Goal: Information Seeking & Learning: Learn about a topic

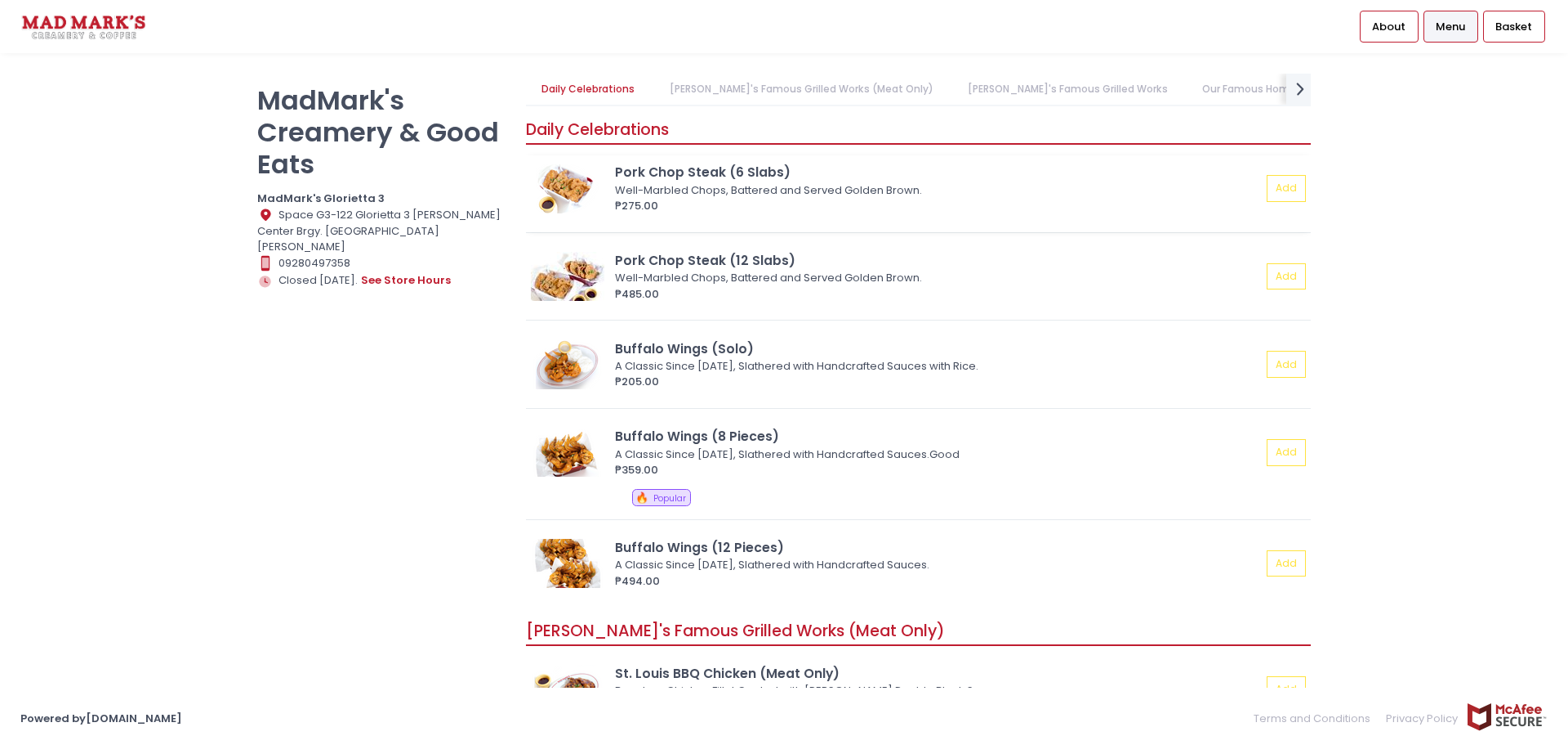
click at [574, 184] on img at bounding box center [567, 189] width 73 height 49
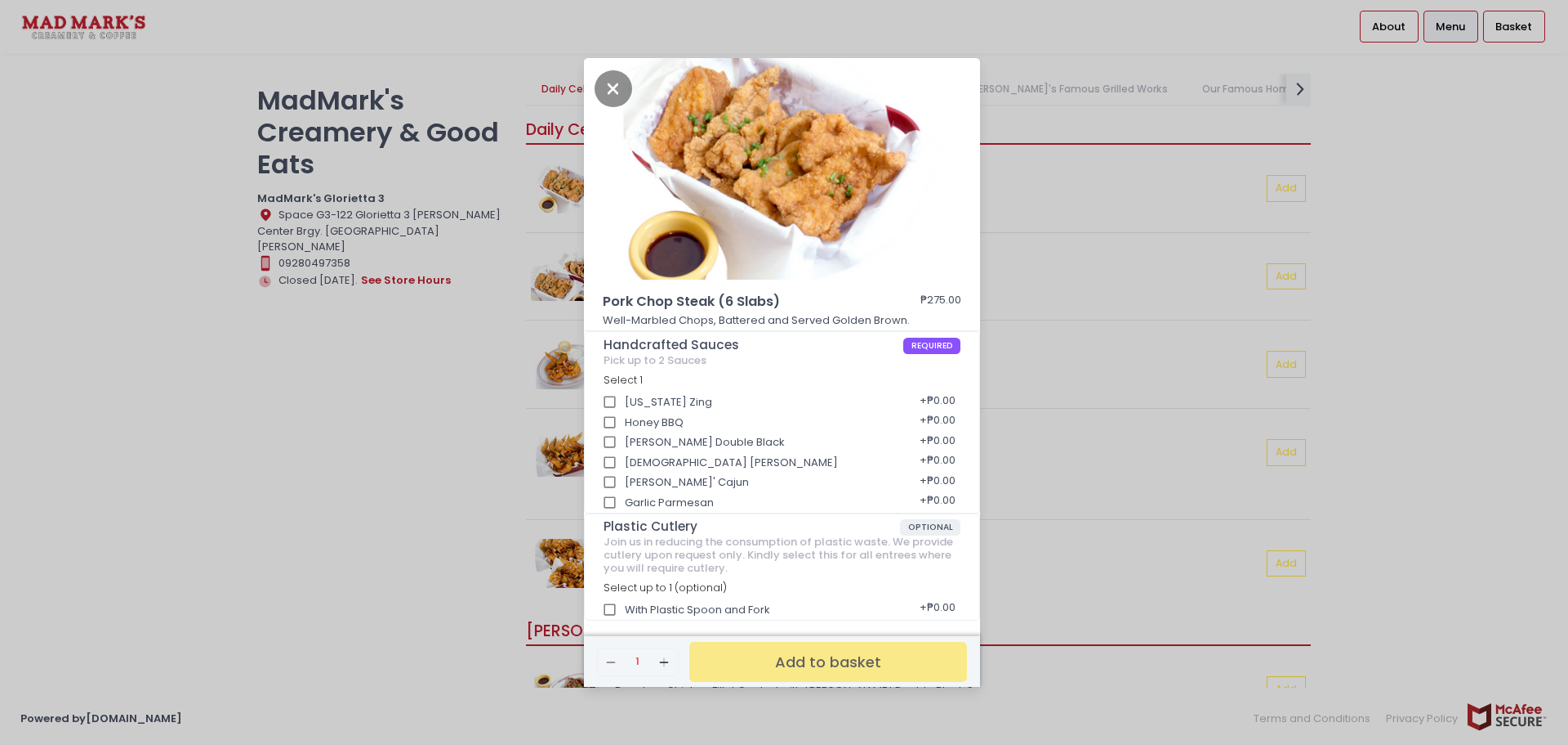
click at [1108, 211] on div "Pork Chop Steak (6 Slabs) ₱275.00 Well-Marbled Chops, Battered and Served Golde…" at bounding box center [784, 372] width 1568 height 745
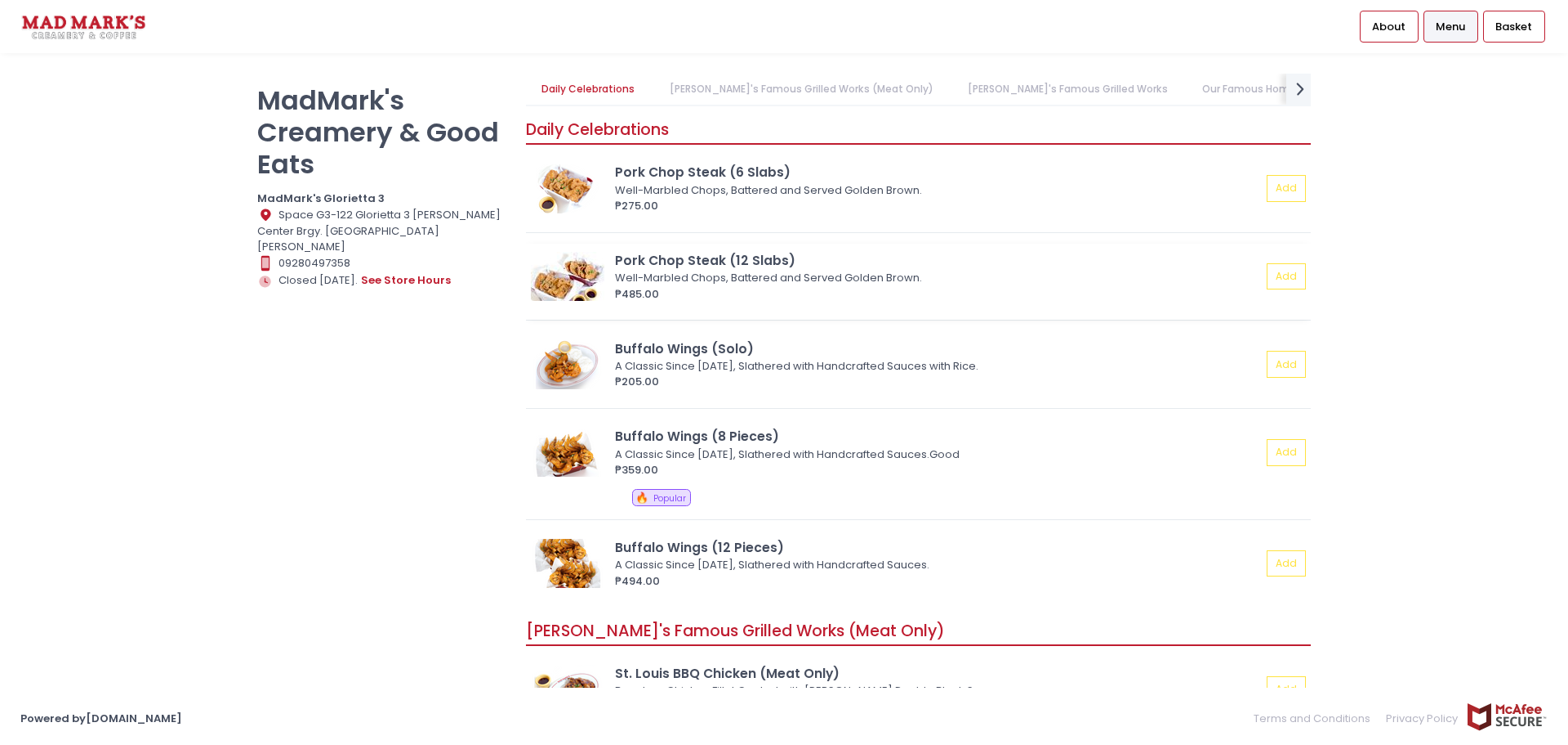
click at [560, 276] on img at bounding box center [567, 276] width 73 height 49
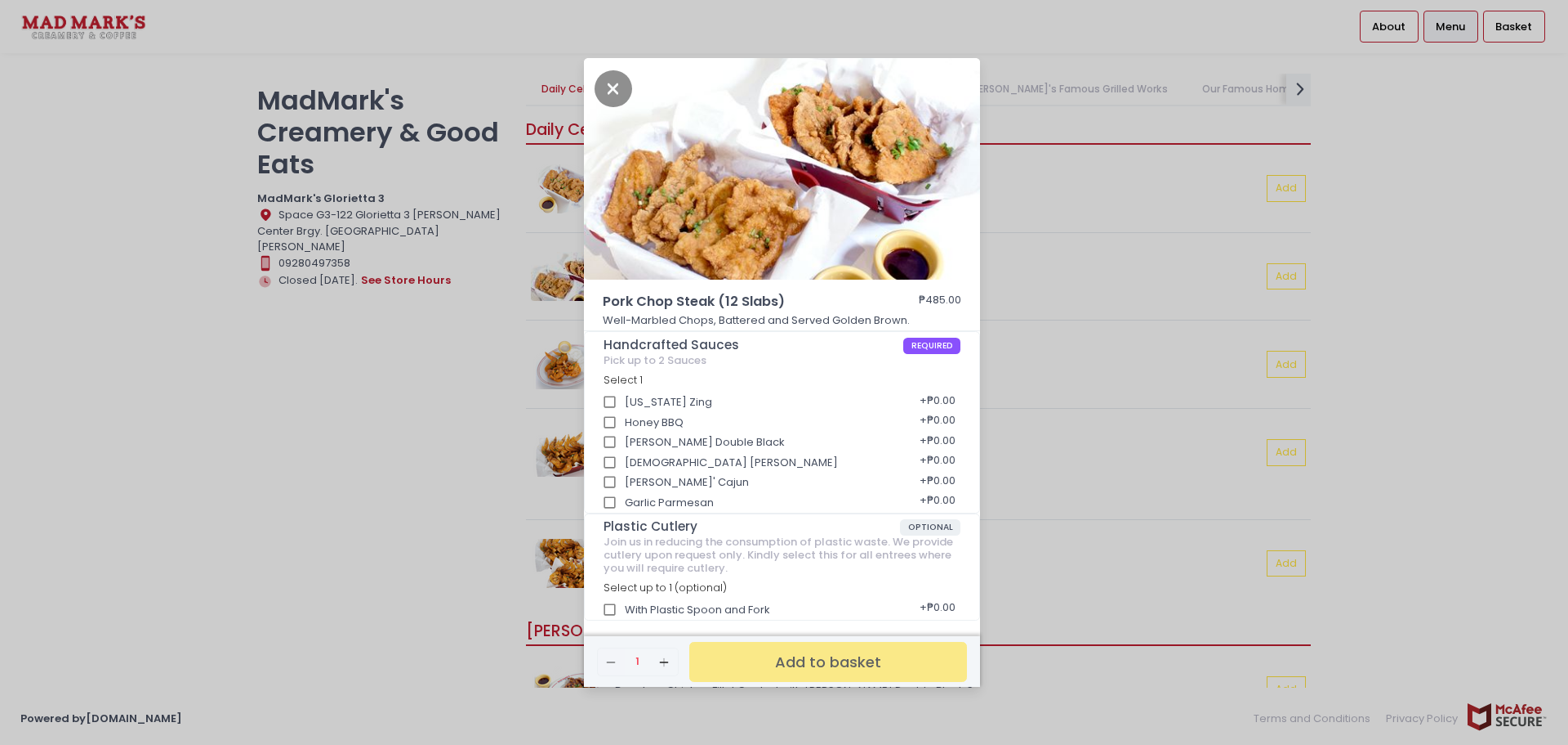
click at [1080, 255] on div "Pork Chop Steak (12 Slabs) ₱485.00 Well-Marbled Chops, Battered and Served Gold…" at bounding box center [784, 372] width 1568 height 745
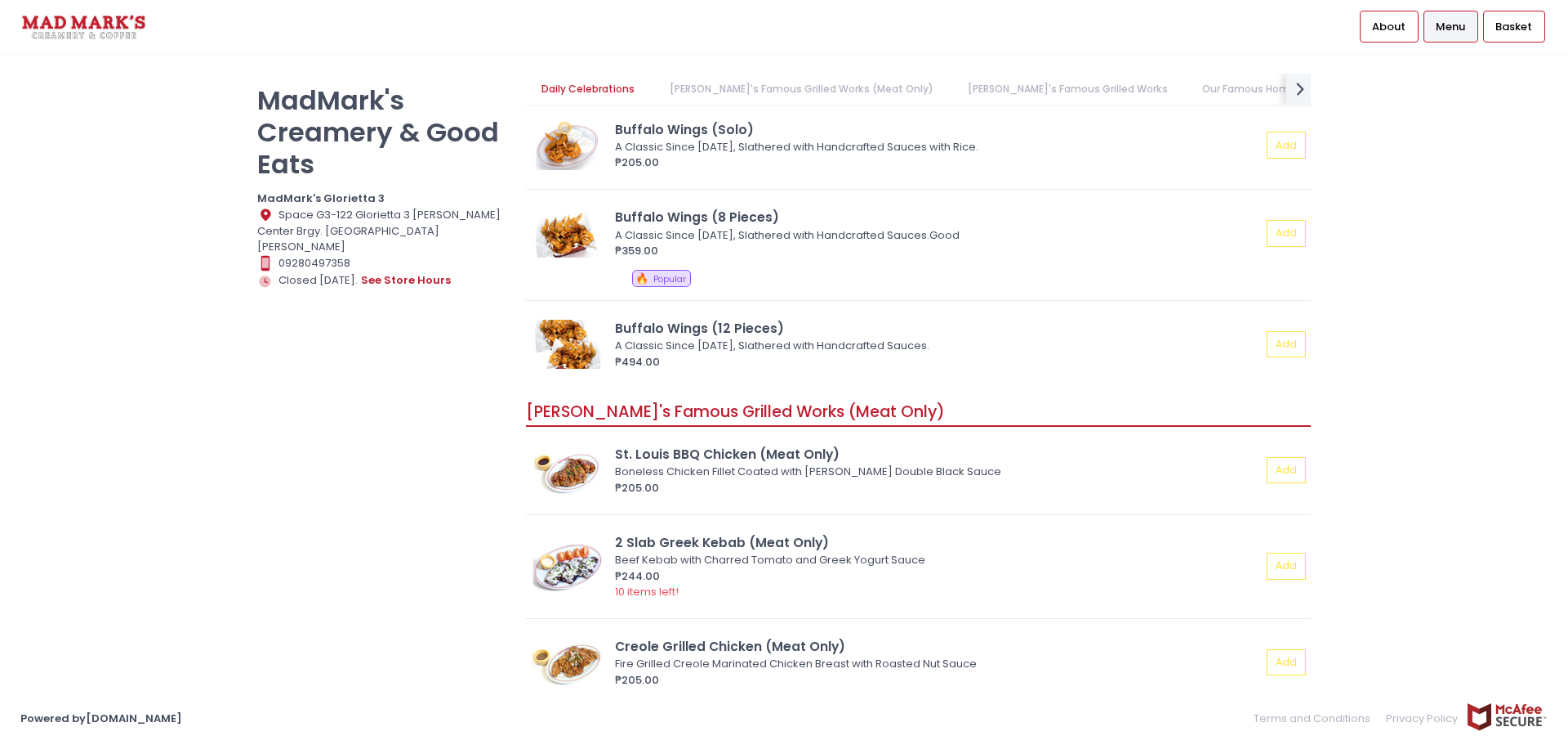
scroll to position [201, 0]
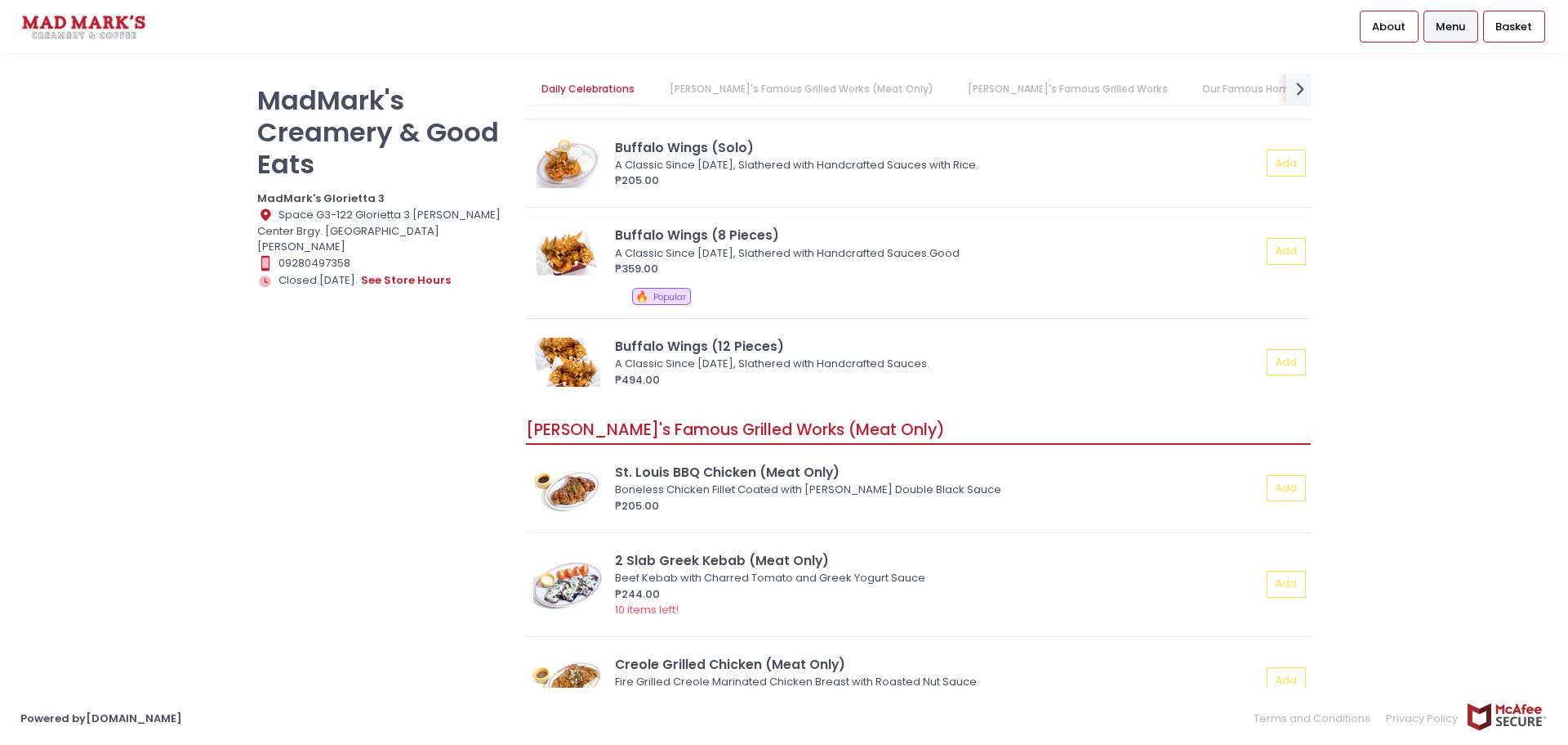
click at [550, 251] on img at bounding box center [567, 251] width 73 height 49
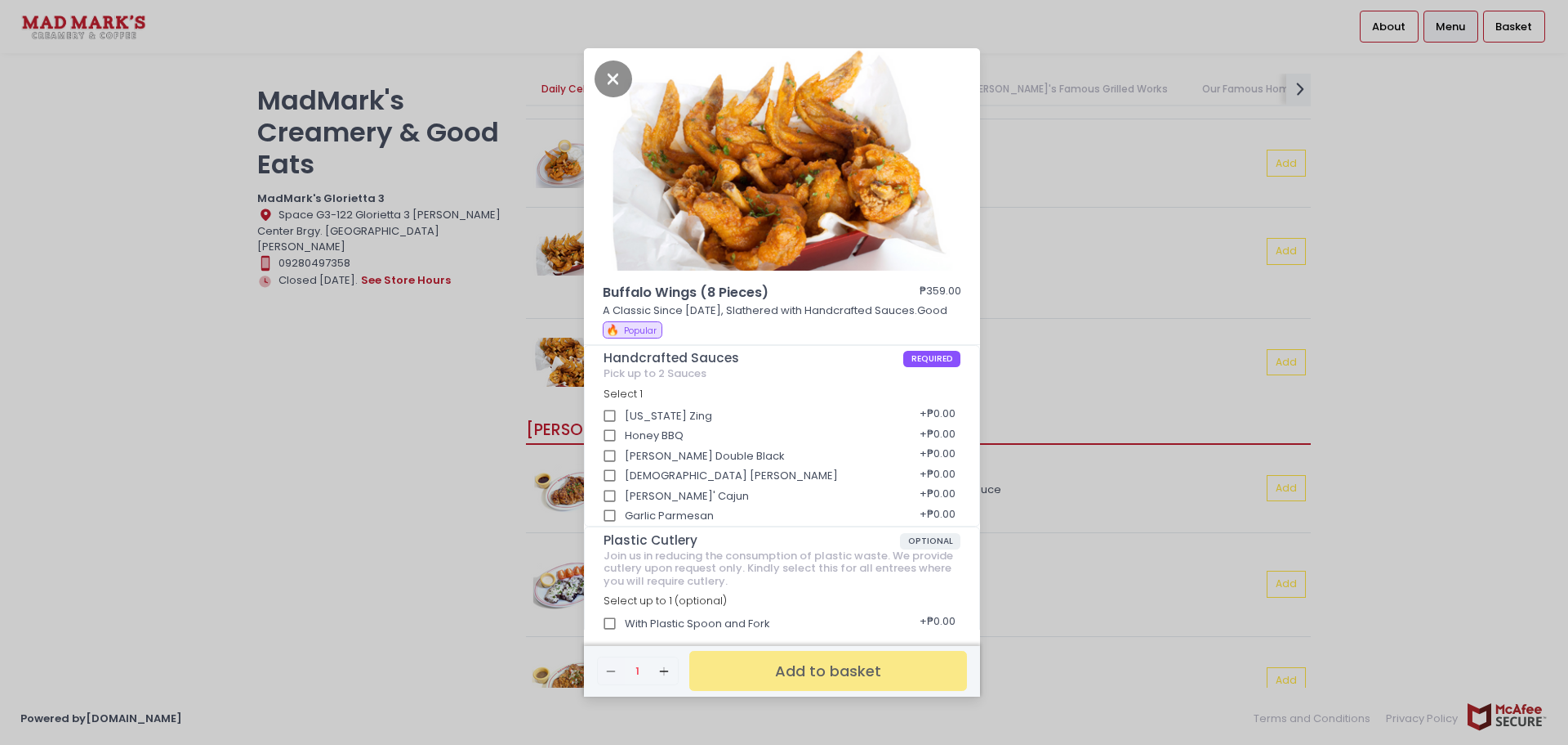
click at [1093, 299] on div "Buffalo Wings (8 Pieces) ₱359.00 A Classic Since 2011, Slathered with Handcraft…" at bounding box center [784, 372] width 1568 height 745
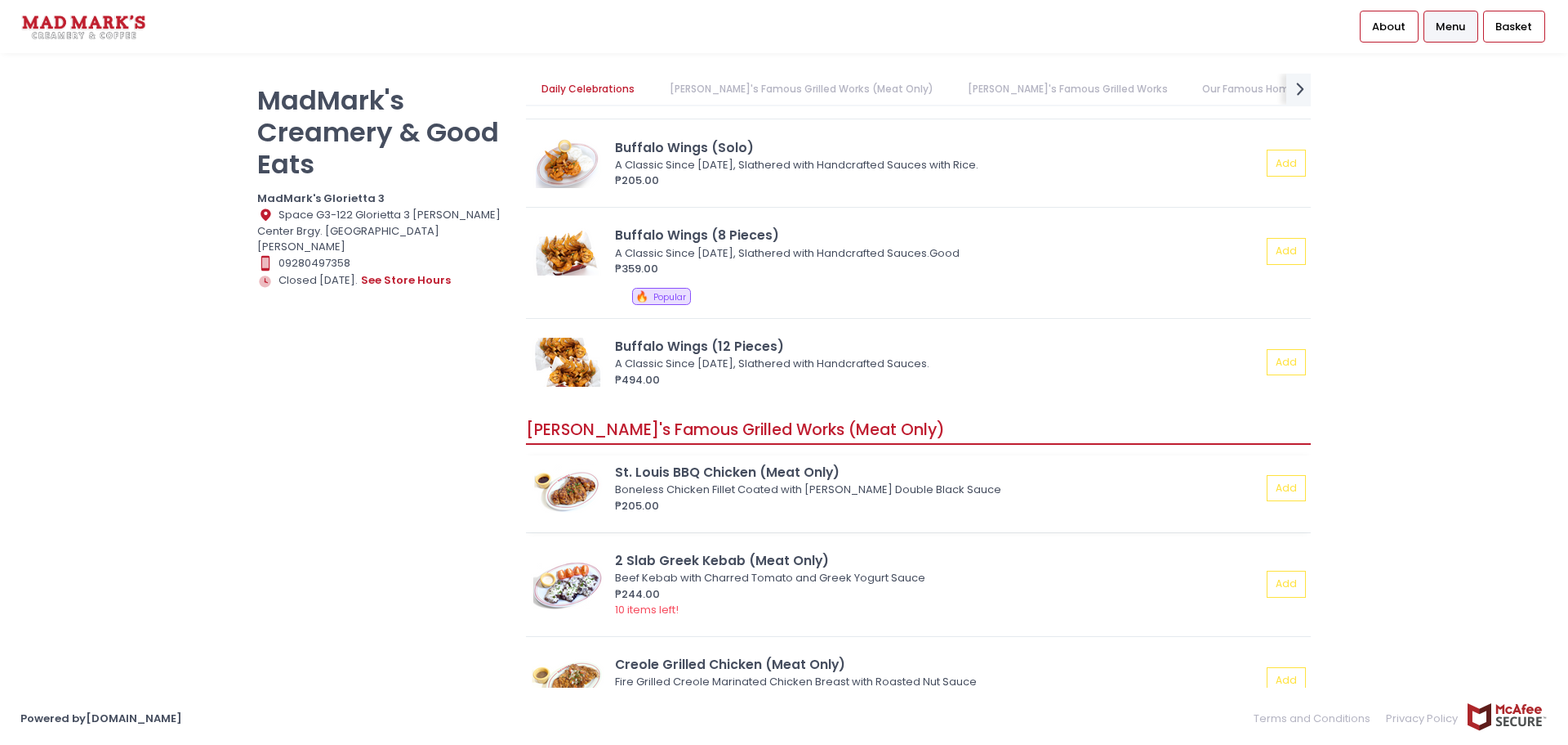
click at [567, 494] on img at bounding box center [567, 488] width 73 height 49
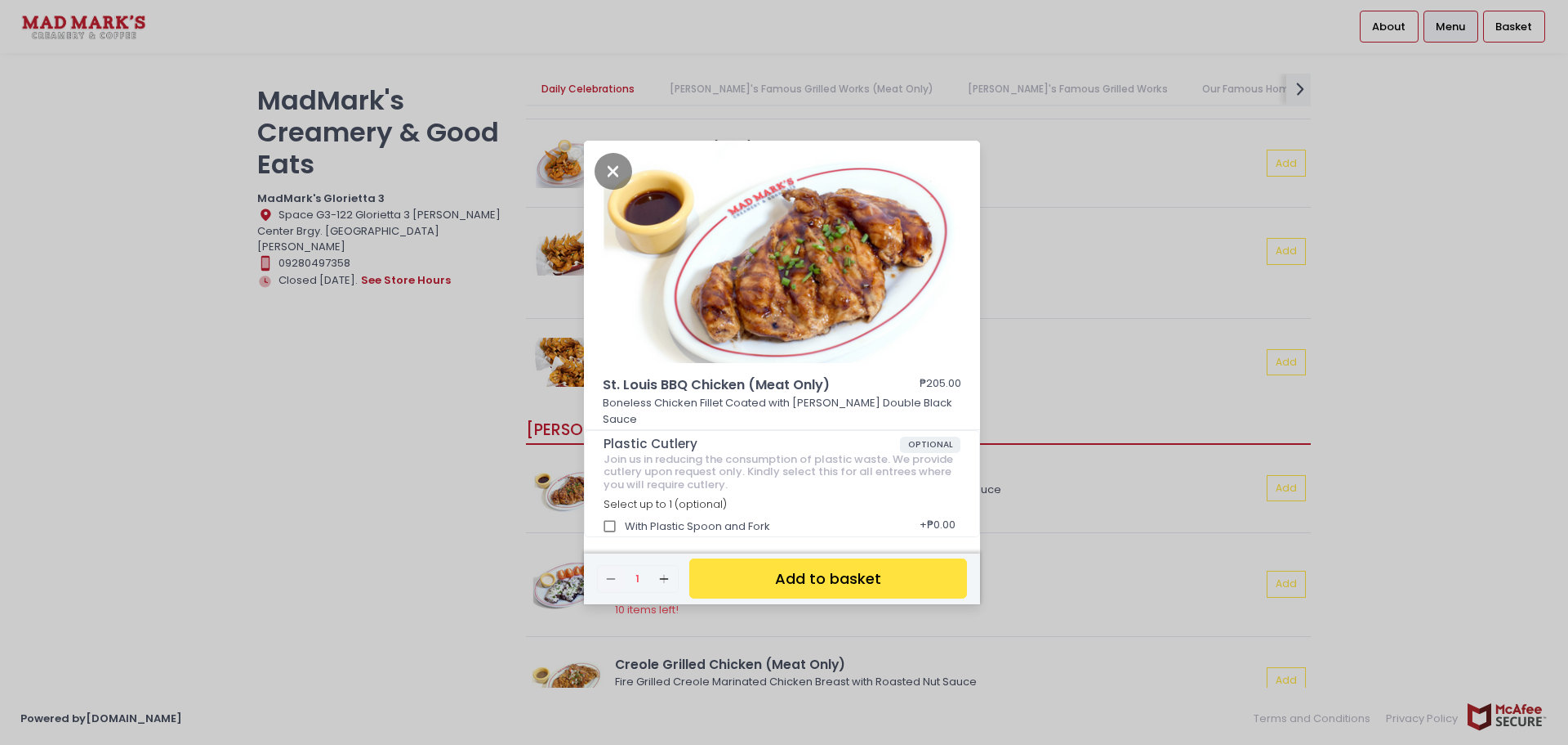
click at [1124, 345] on div "St. Louis BBQ Chicken (Meat Only) ₱205.00 Boneless Chicken Fillet Coated with J…" at bounding box center [784, 372] width 1568 height 745
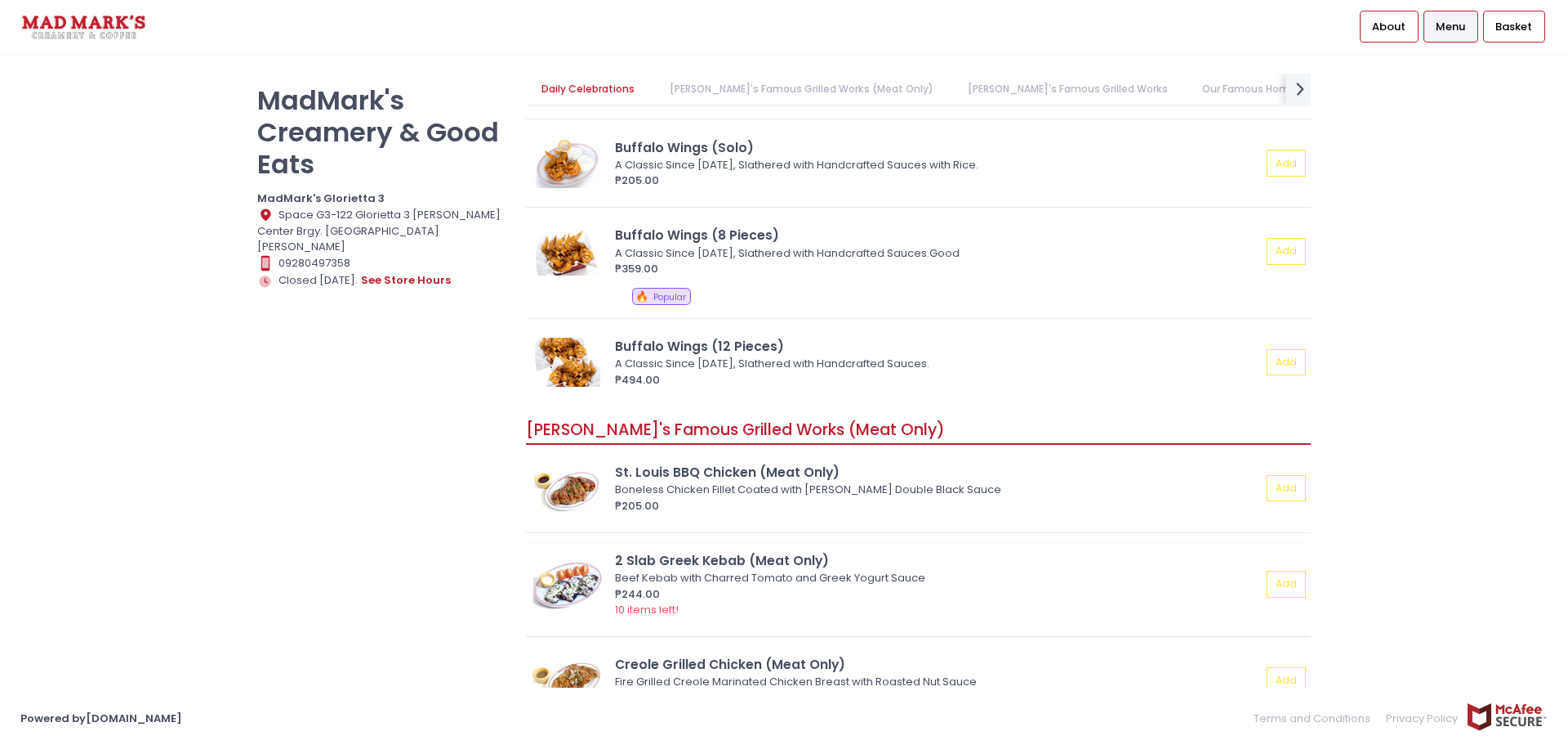
click at [566, 584] on img at bounding box center [567, 585] width 73 height 49
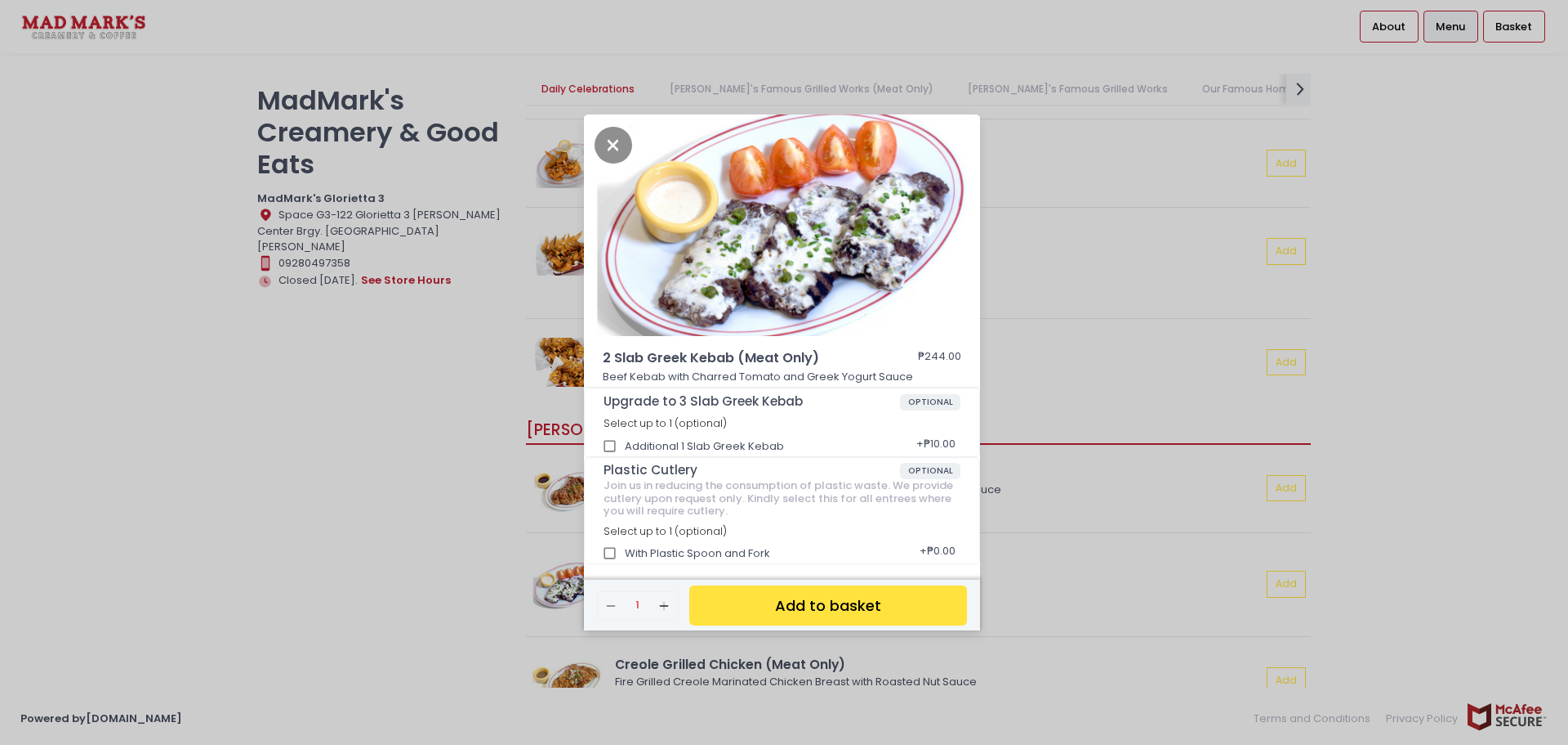
drag, startPoint x: 1101, startPoint y: 305, endPoint x: 1259, endPoint y: 259, distance: 164.6
click at [1102, 305] on div "2 Slab Greek Kebab (Meat Only) ₱244.00 Beef Kebab with Charred Tomato and Greek…" at bounding box center [784, 372] width 1568 height 745
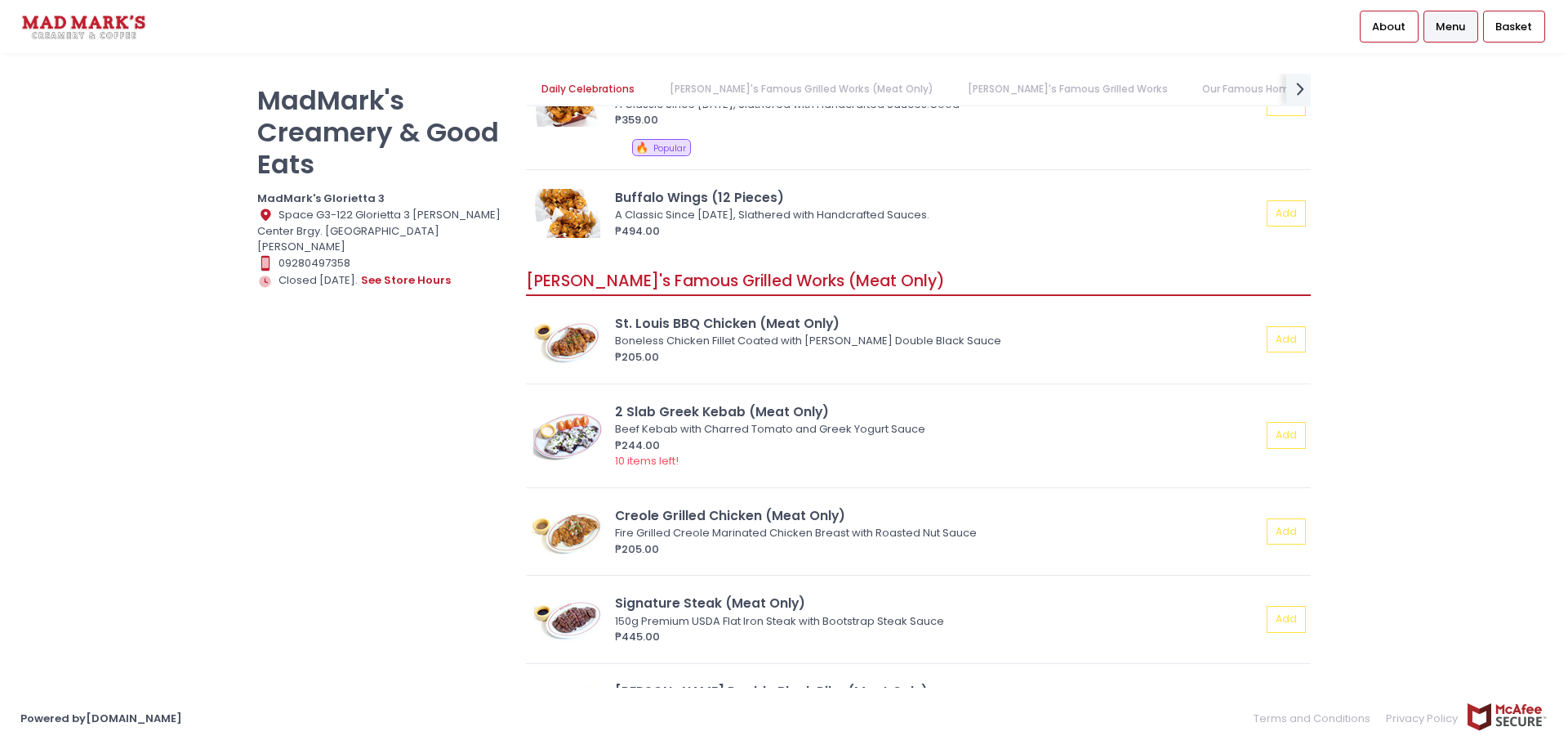
scroll to position [415, 0]
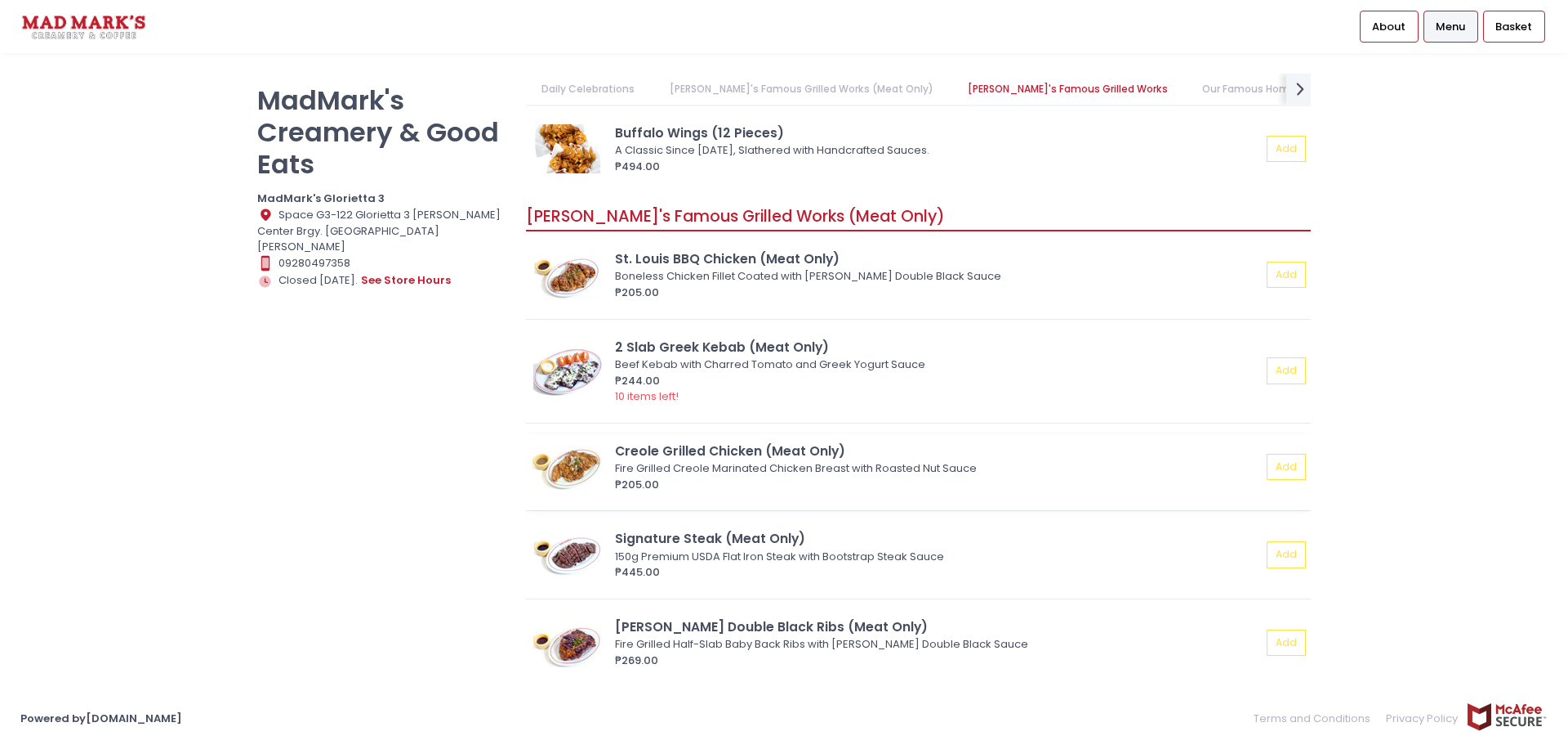
click at [554, 473] on img at bounding box center [567, 466] width 73 height 49
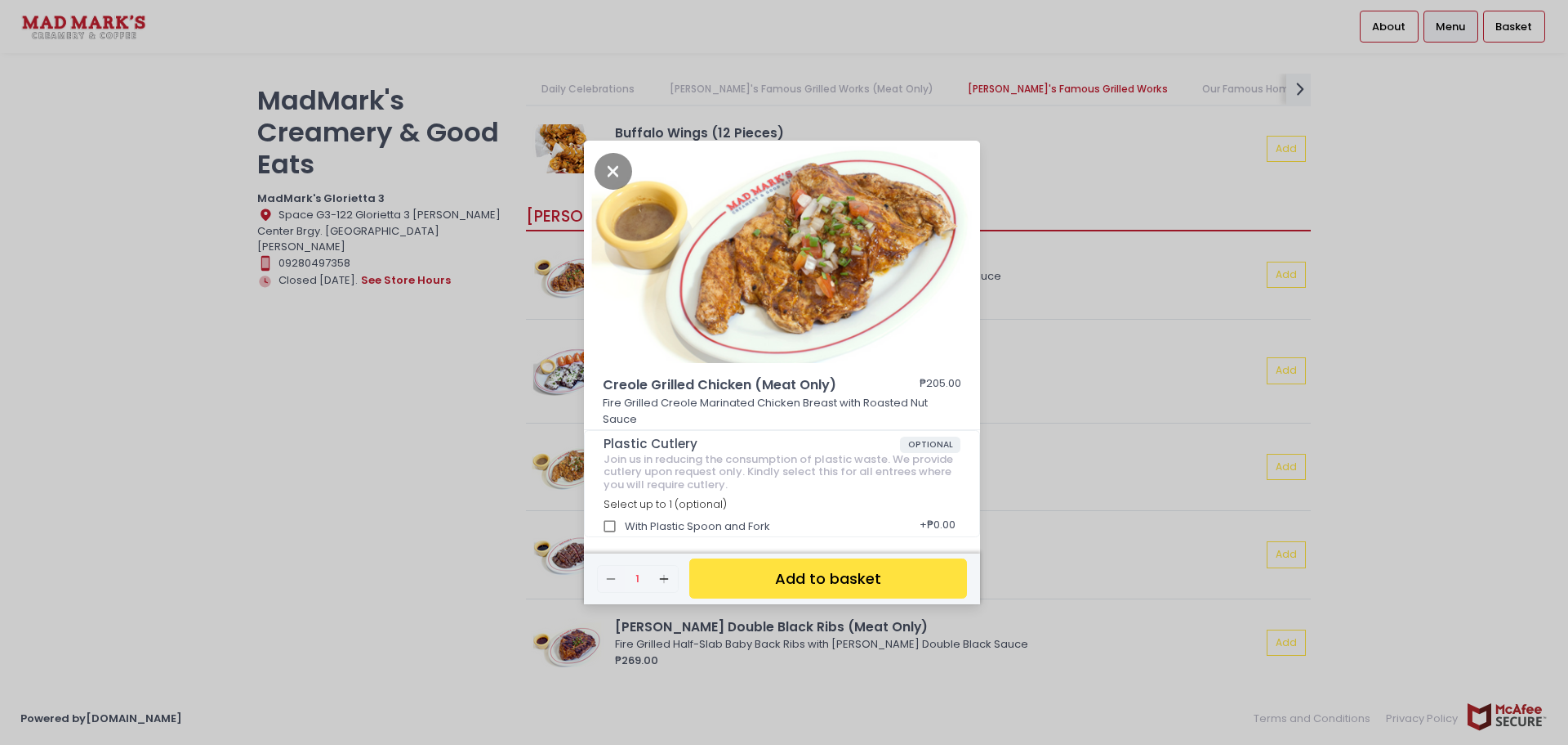
click at [1115, 312] on div "Creole Grilled Chicken (Meat Only) ₱205.00 Fire Grilled Creole Marinated Chicke…" at bounding box center [784, 372] width 1568 height 745
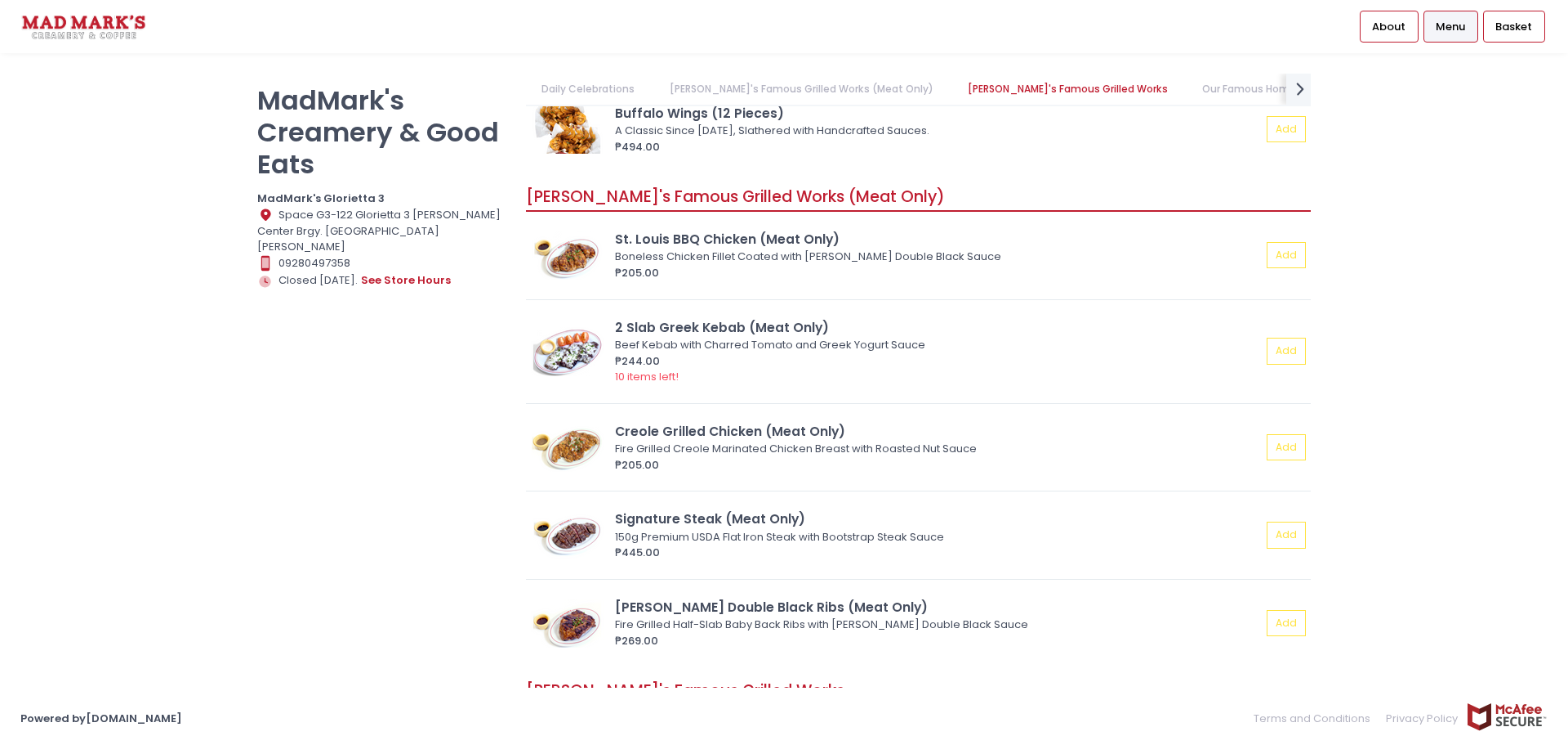
scroll to position [543, 0]
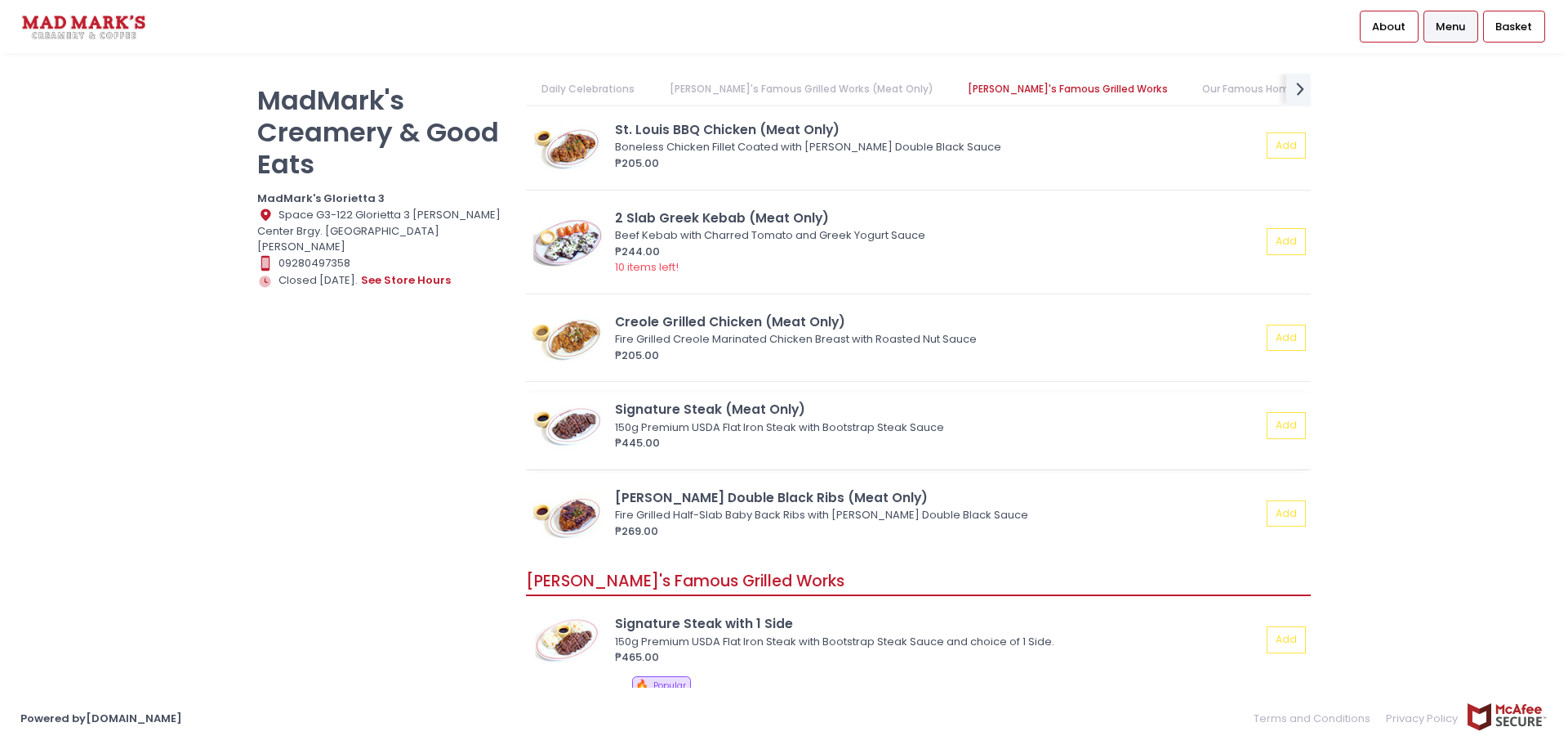
click at [566, 409] on img at bounding box center [567, 425] width 73 height 49
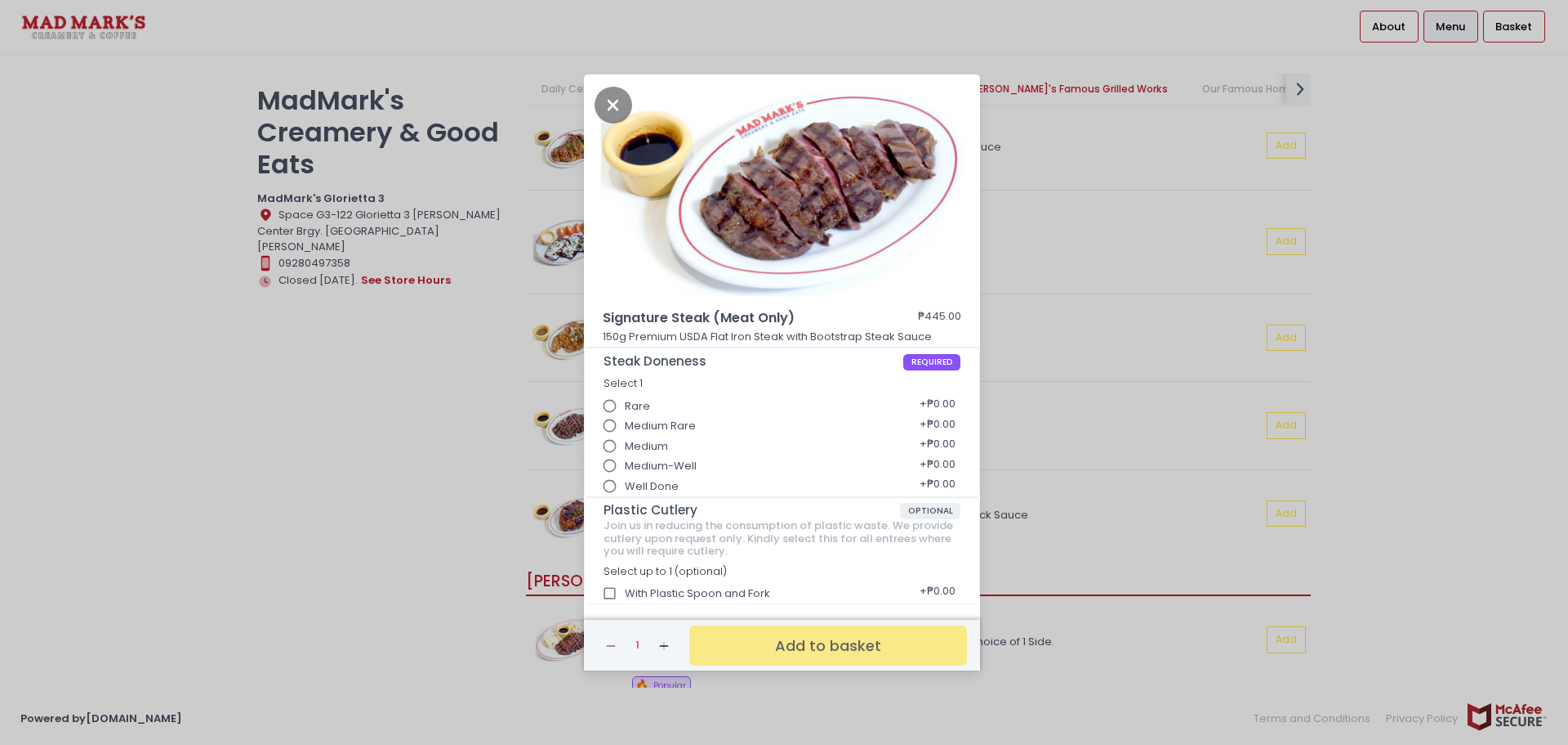
click at [1075, 266] on div "Signature Steak (Meat Only) ₱445.00 150g Premium USDA Flat Iron Steak with Boot…" at bounding box center [784, 372] width 1568 height 745
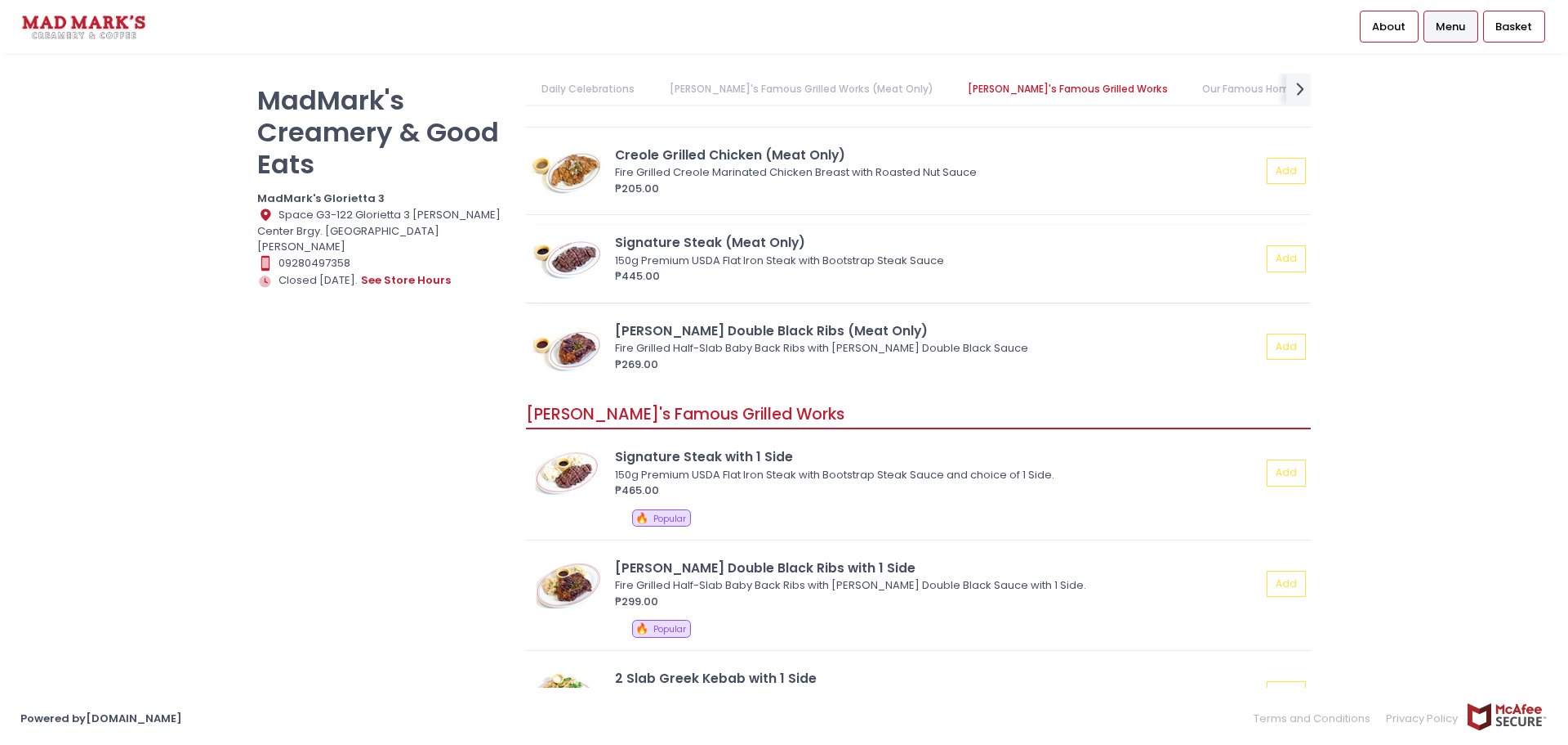
scroll to position [723, 0]
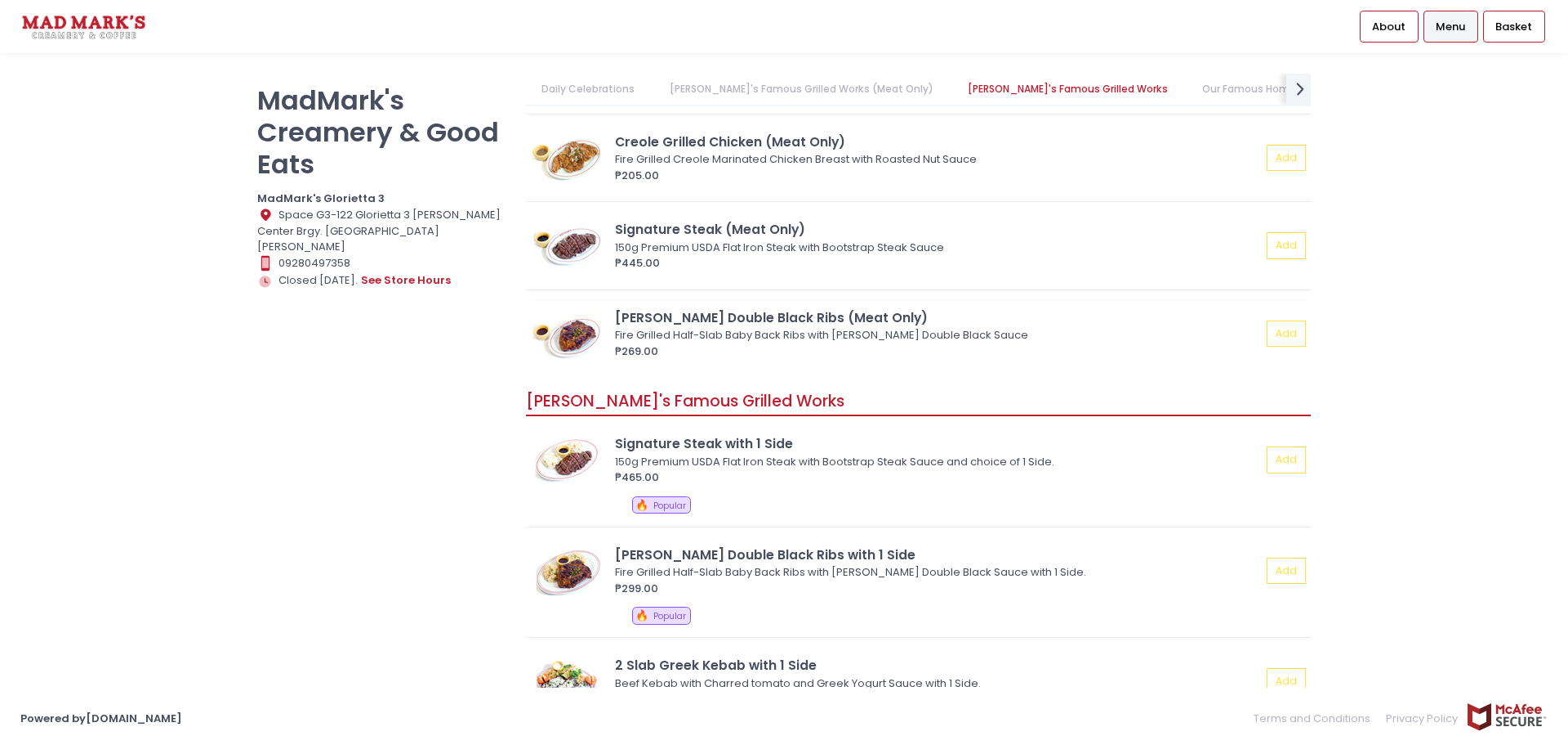
click at [576, 338] on img at bounding box center [567, 333] width 73 height 49
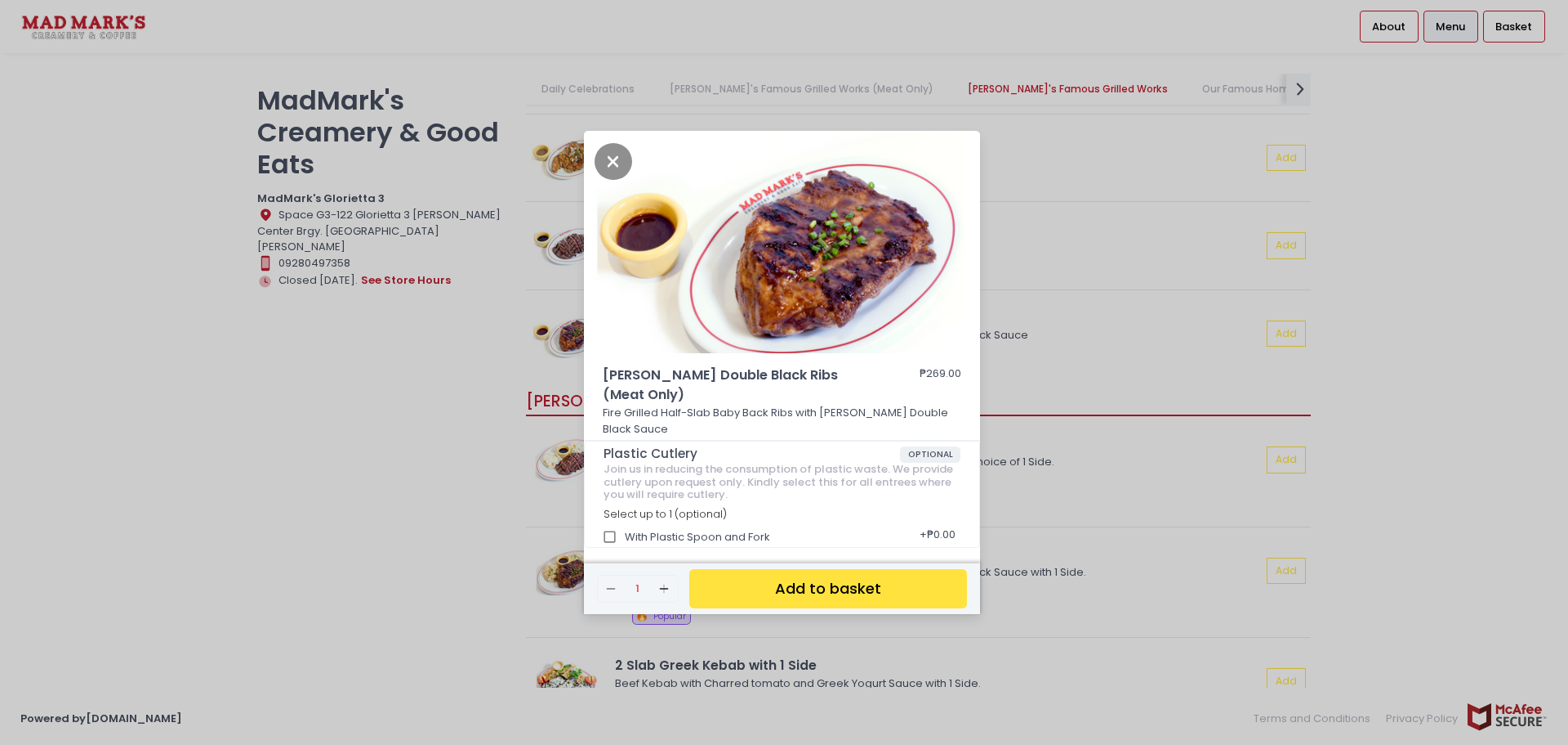
click at [1112, 247] on div "Johnnie Double Black Ribs (Meat Only) ₱269.00 Fire Grilled Half-Slab Baby Back …" at bounding box center [784, 372] width 1568 height 745
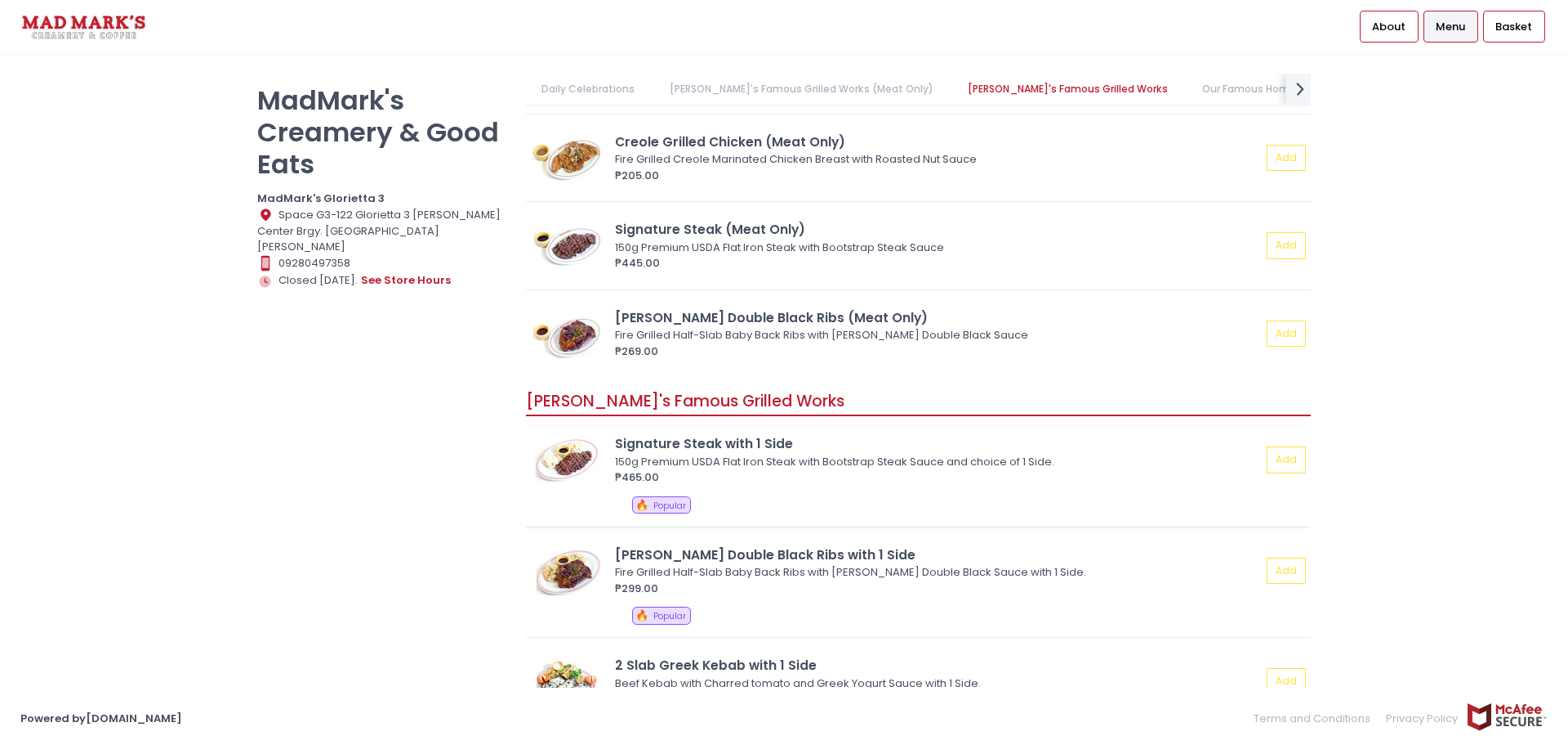
click at [552, 456] on img at bounding box center [567, 459] width 73 height 49
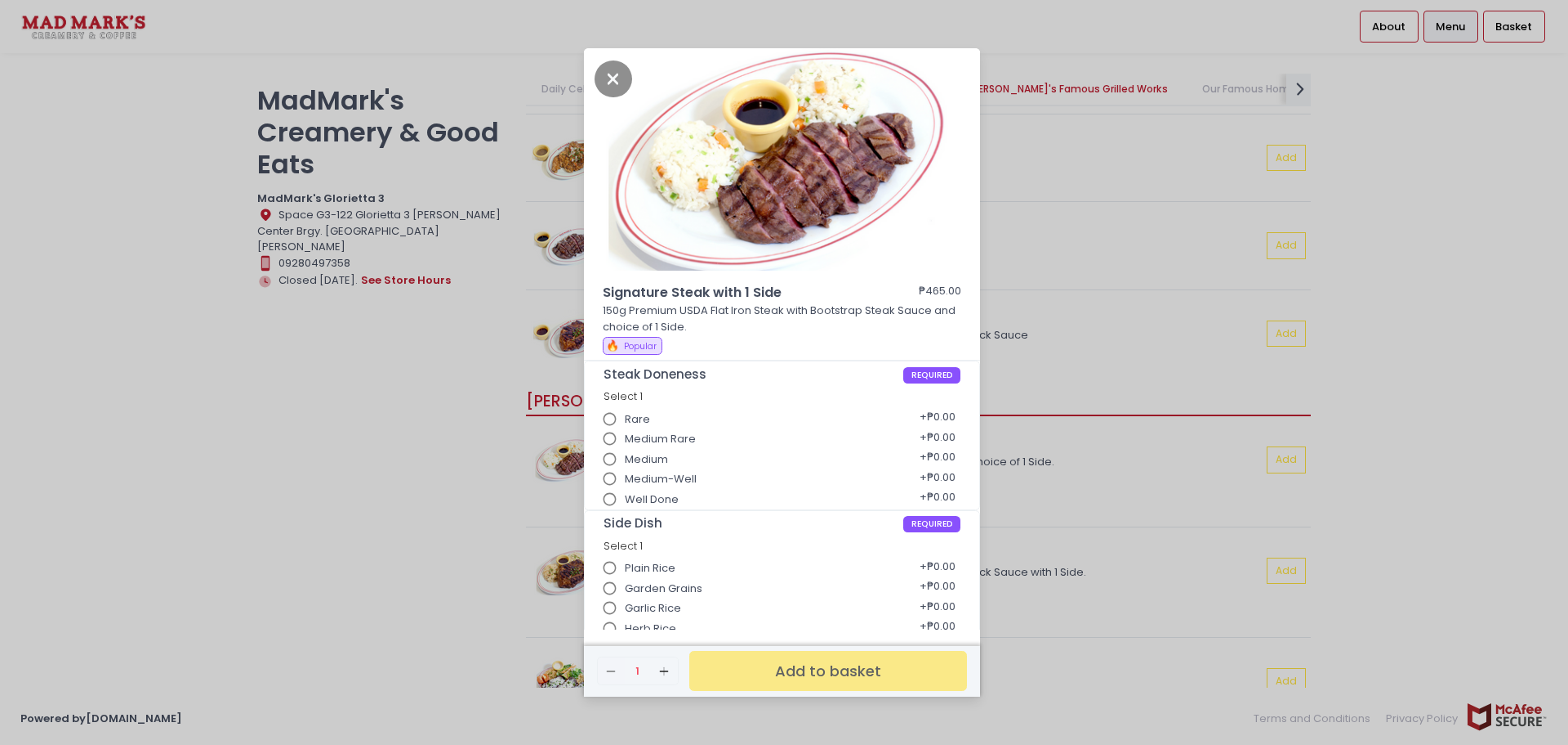
click at [1175, 299] on div "Signature Steak with 1 Side ₱465.00 150g Premium USDA Flat Iron Steak with Boot…" at bounding box center [784, 372] width 1568 height 745
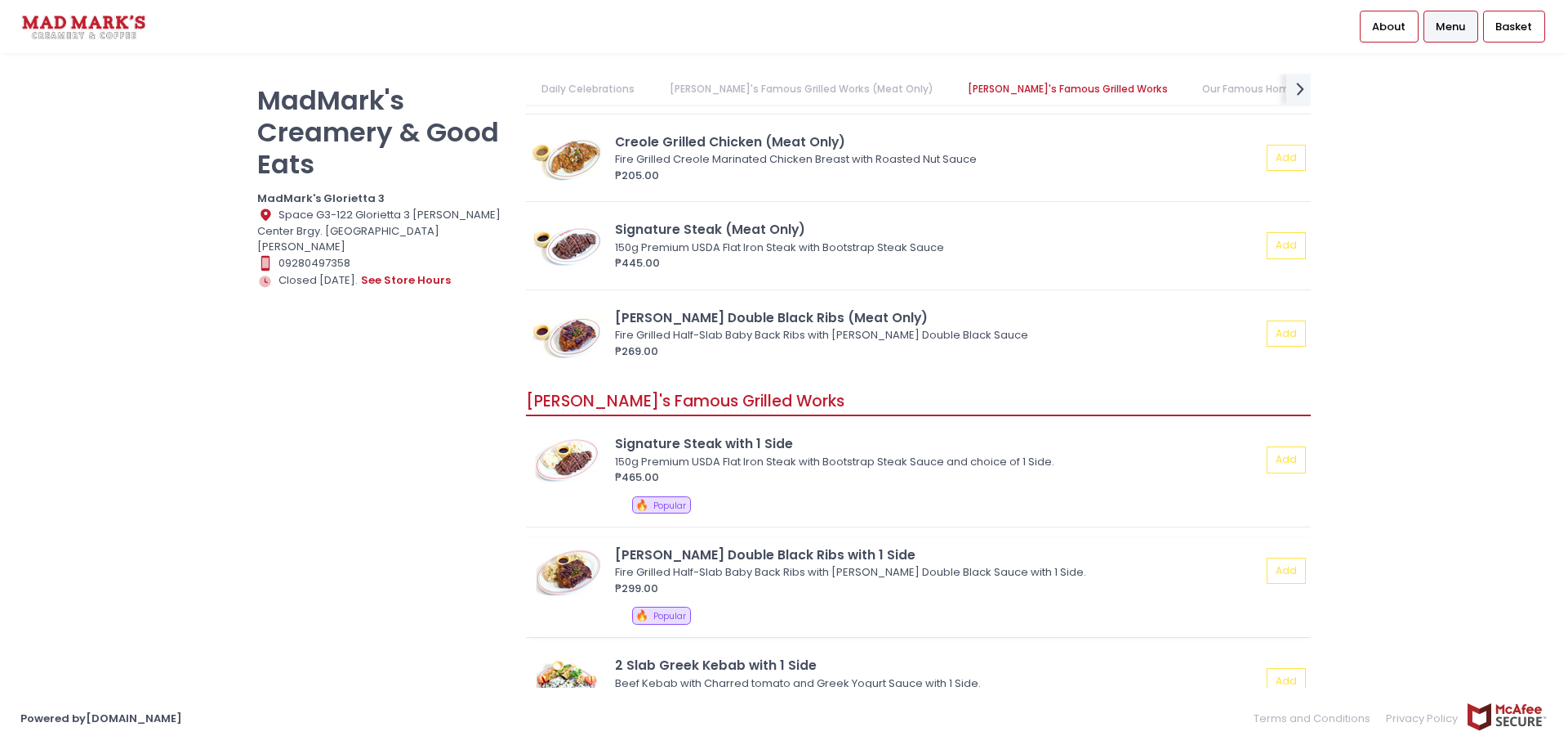
click at [561, 564] on img at bounding box center [567, 570] width 73 height 49
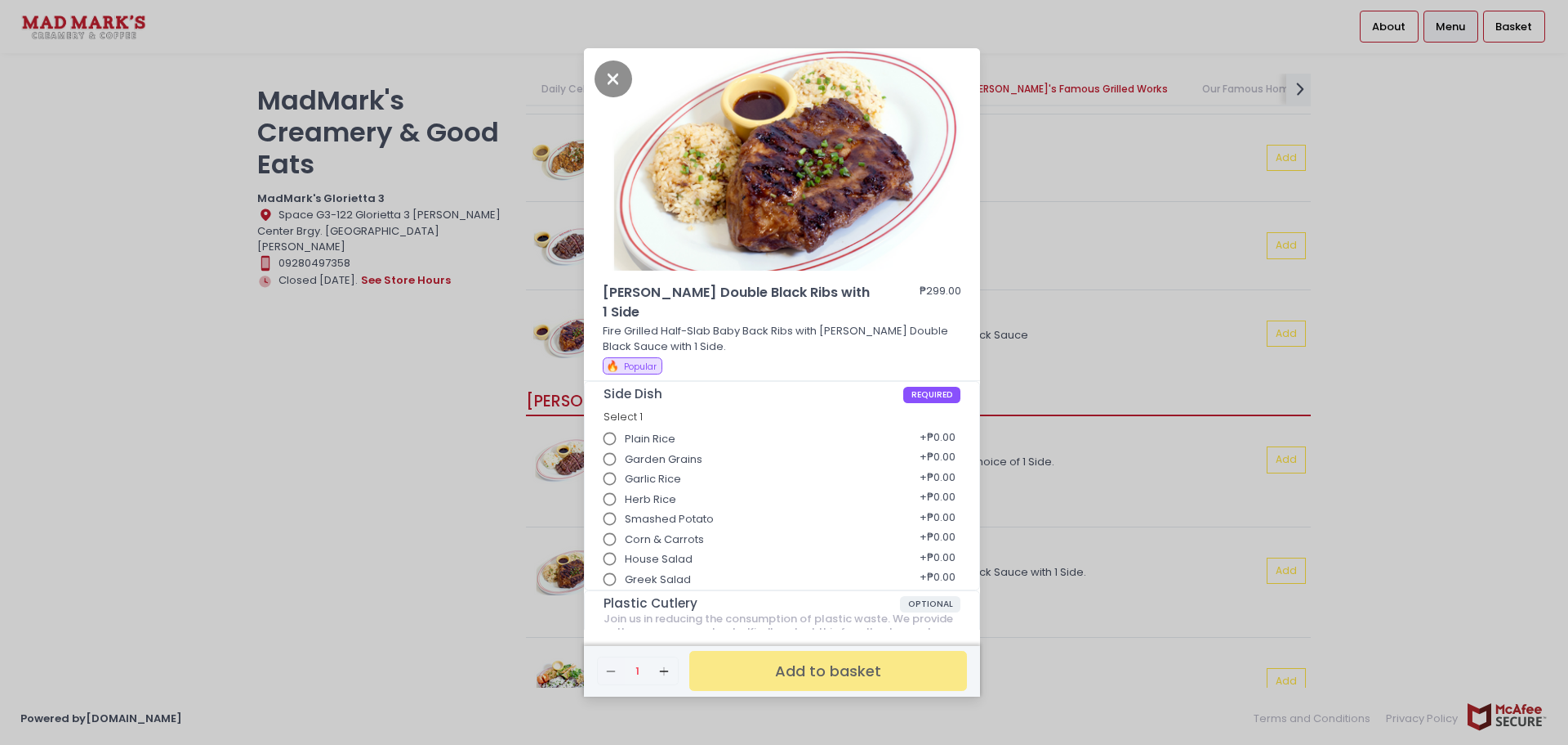
click at [1186, 341] on div "[PERSON_NAME] Double Black Ribs with 1 Side ₱299.00 Fire Grilled Half-Slab Baby…" at bounding box center [784, 372] width 1568 height 745
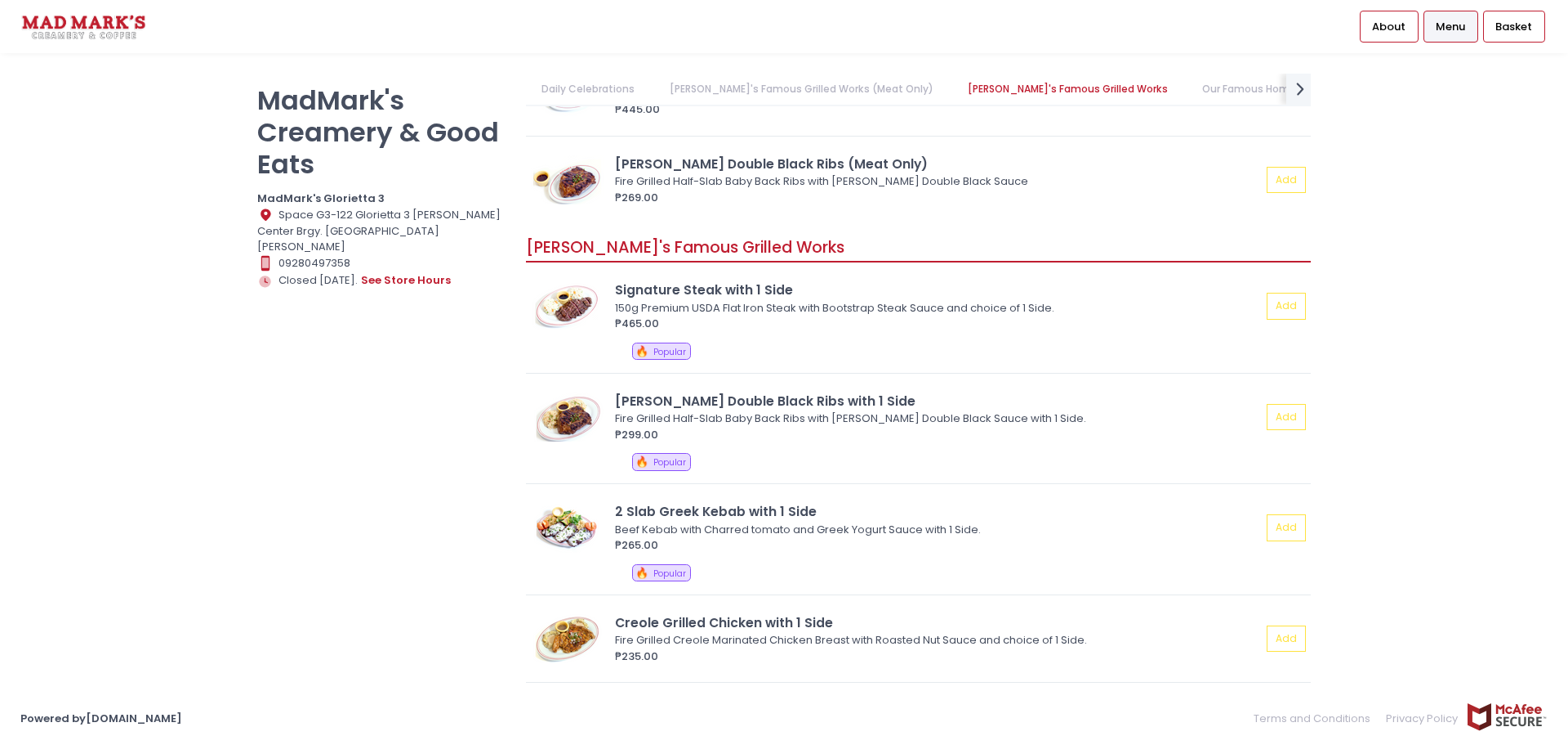
scroll to position [897, 0]
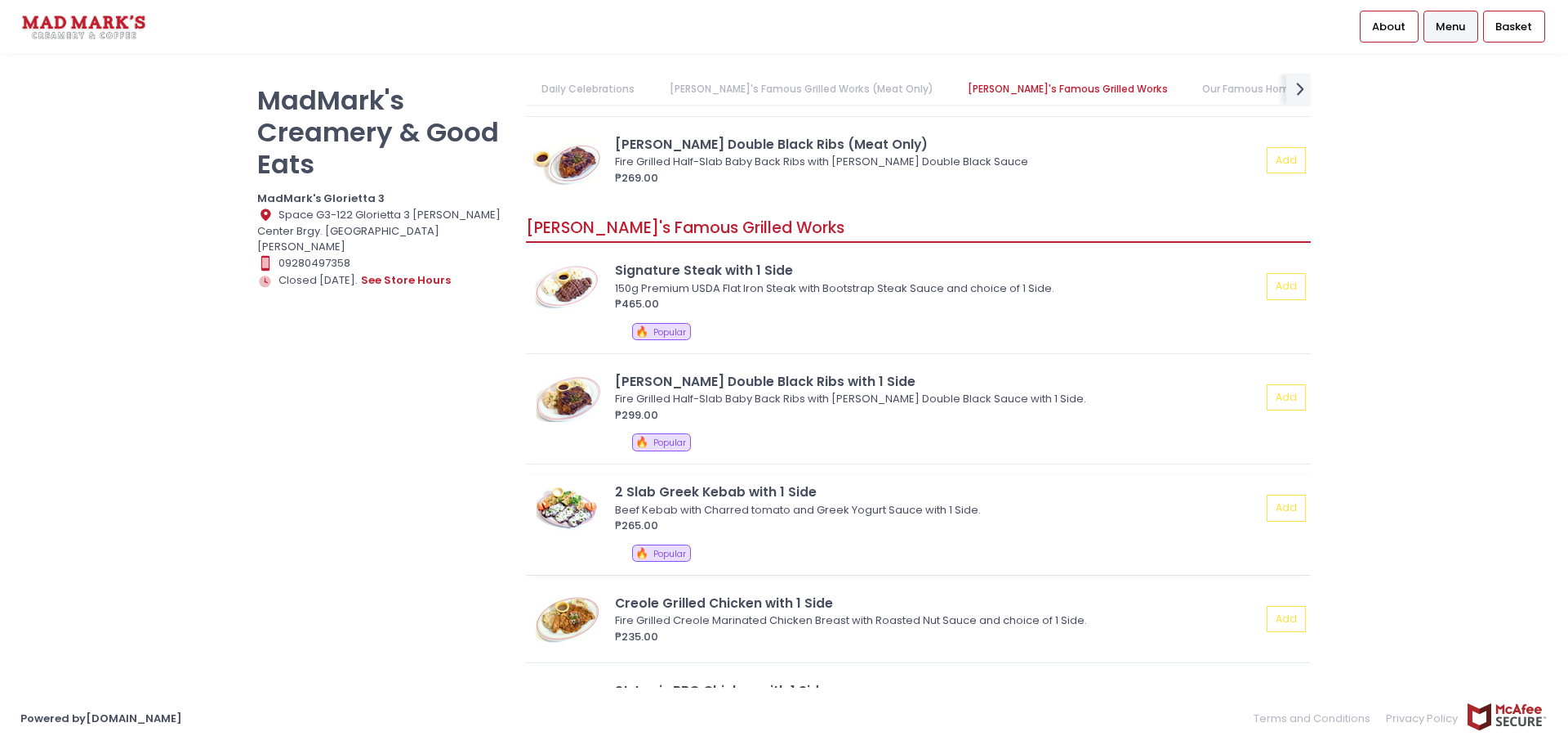
click at [573, 517] on img at bounding box center [567, 509] width 73 height 49
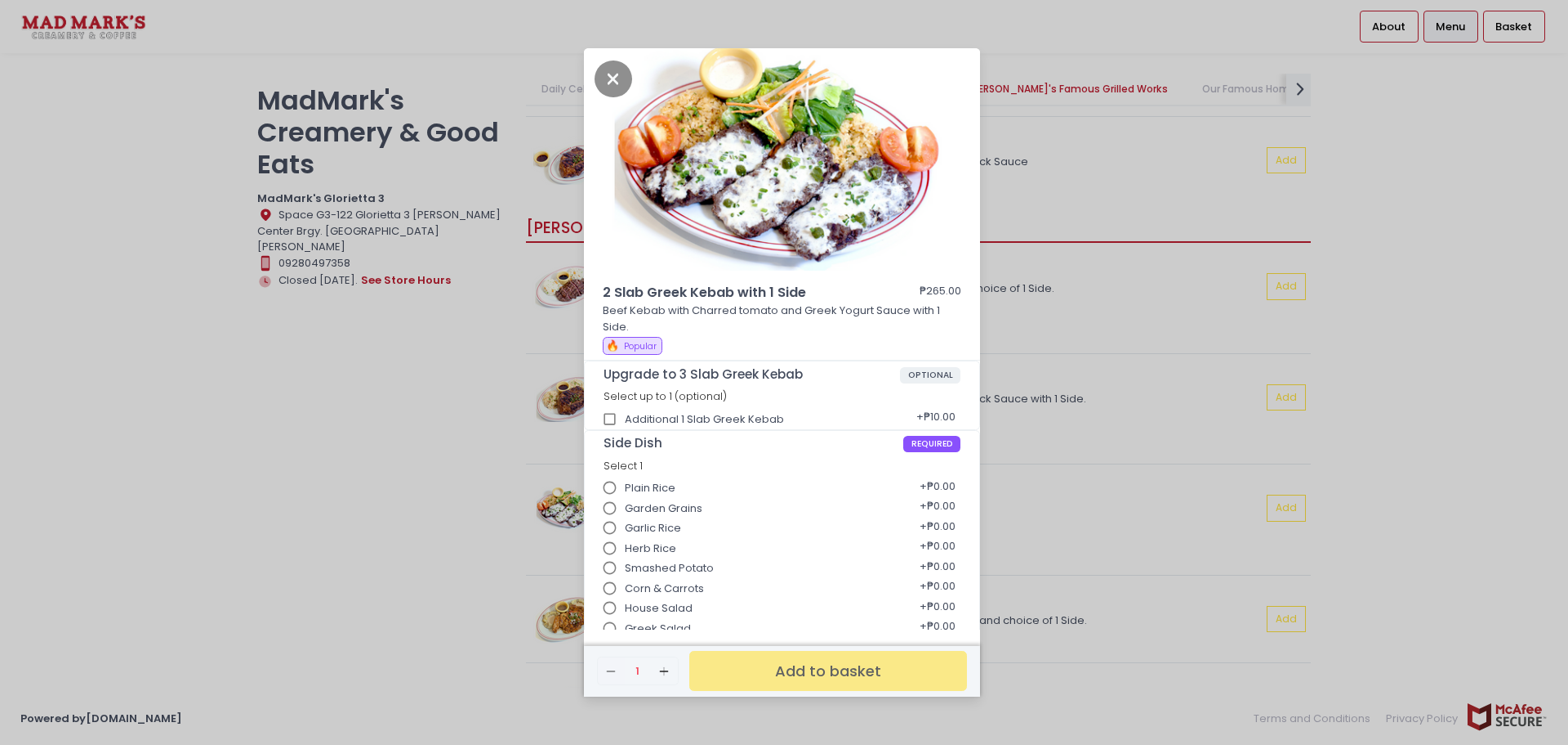
click at [304, 428] on div "2 Slab Greek Kebab with 1 Side ₱265.00 Beef Kebab with Charred tomato and Greek…" at bounding box center [784, 372] width 1568 height 745
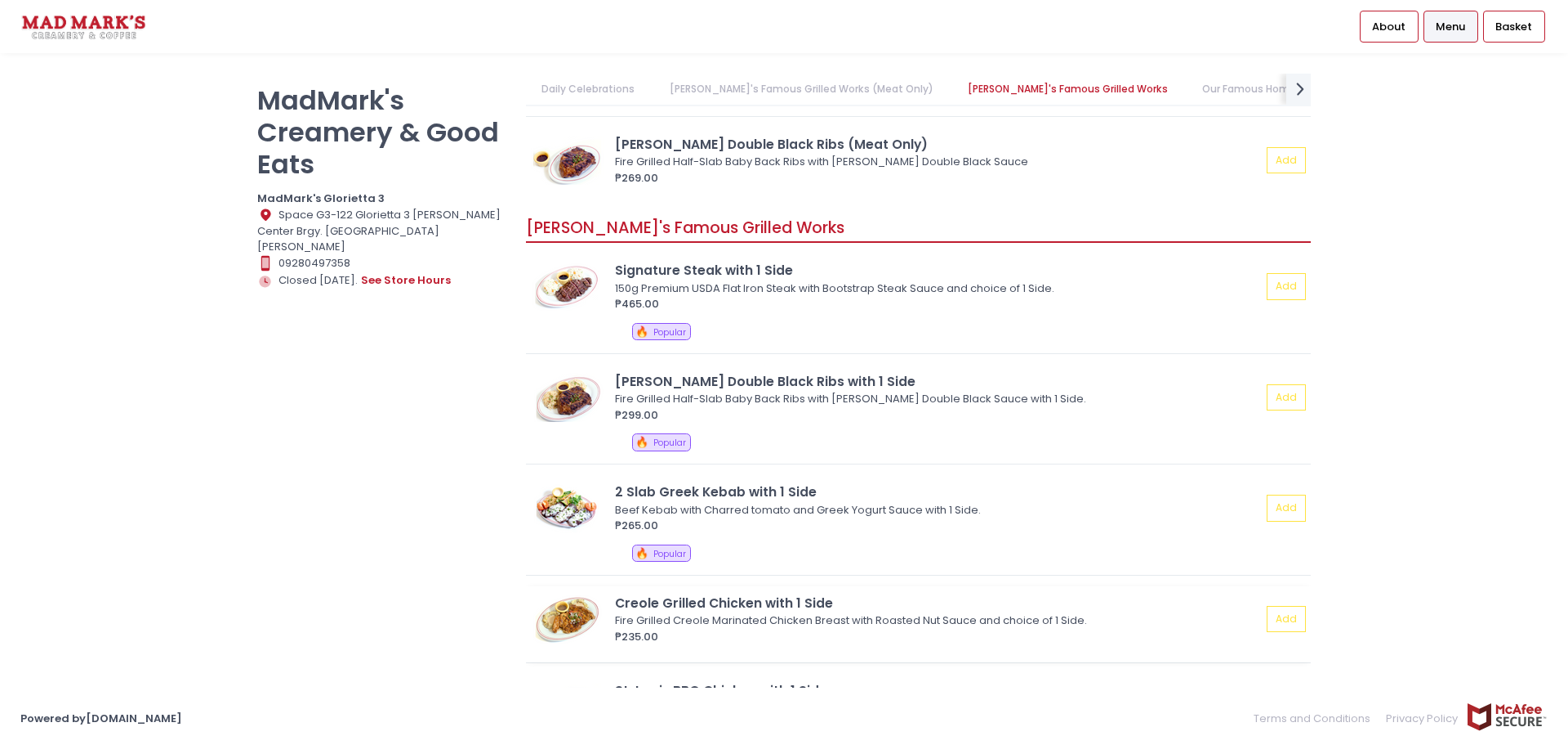
click at [567, 615] on img at bounding box center [567, 618] width 73 height 49
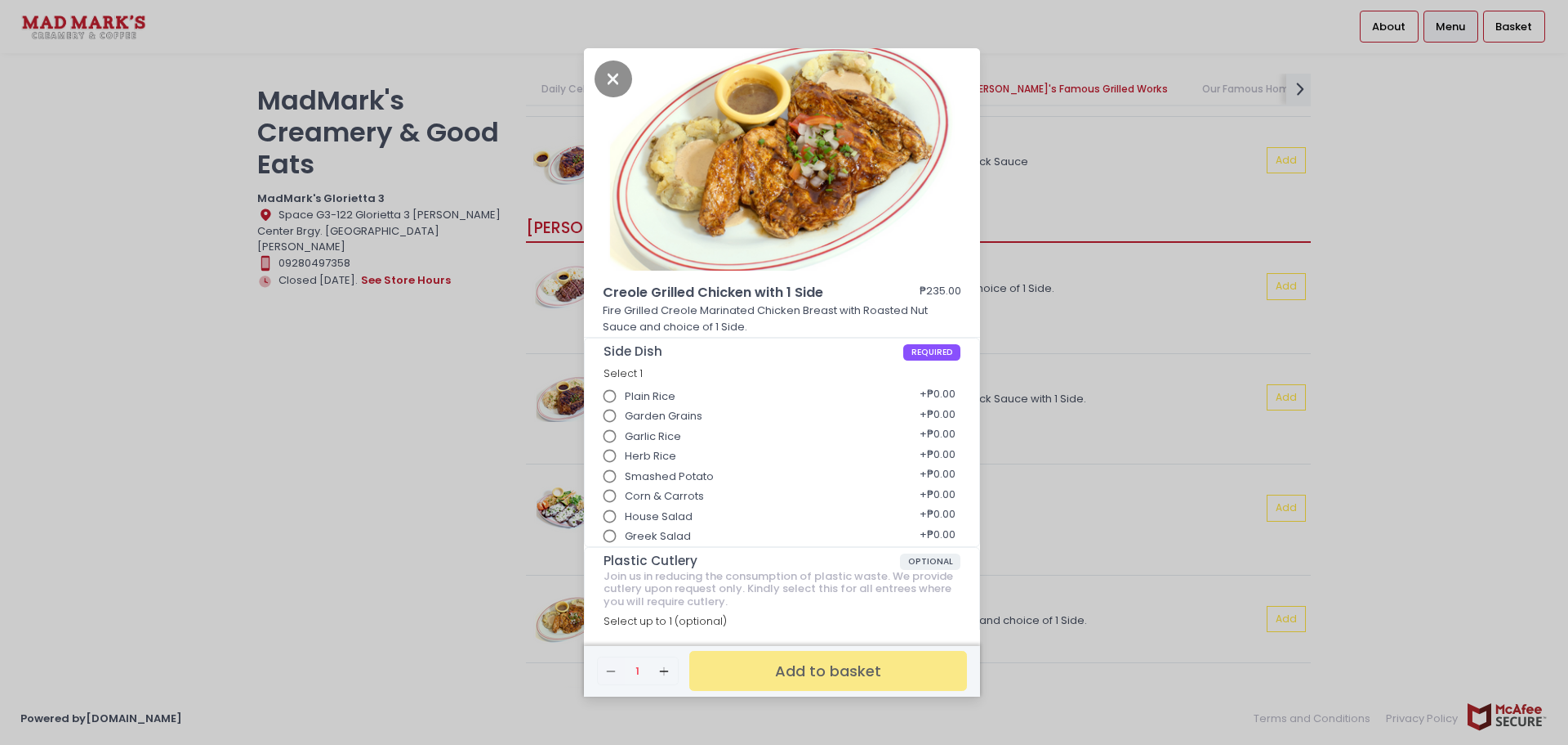
click at [1119, 179] on div "Creole Grilled Chicken with 1 Side ₱235.00 Fire Grilled Creole Marinated Chicke…" at bounding box center [784, 372] width 1568 height 745
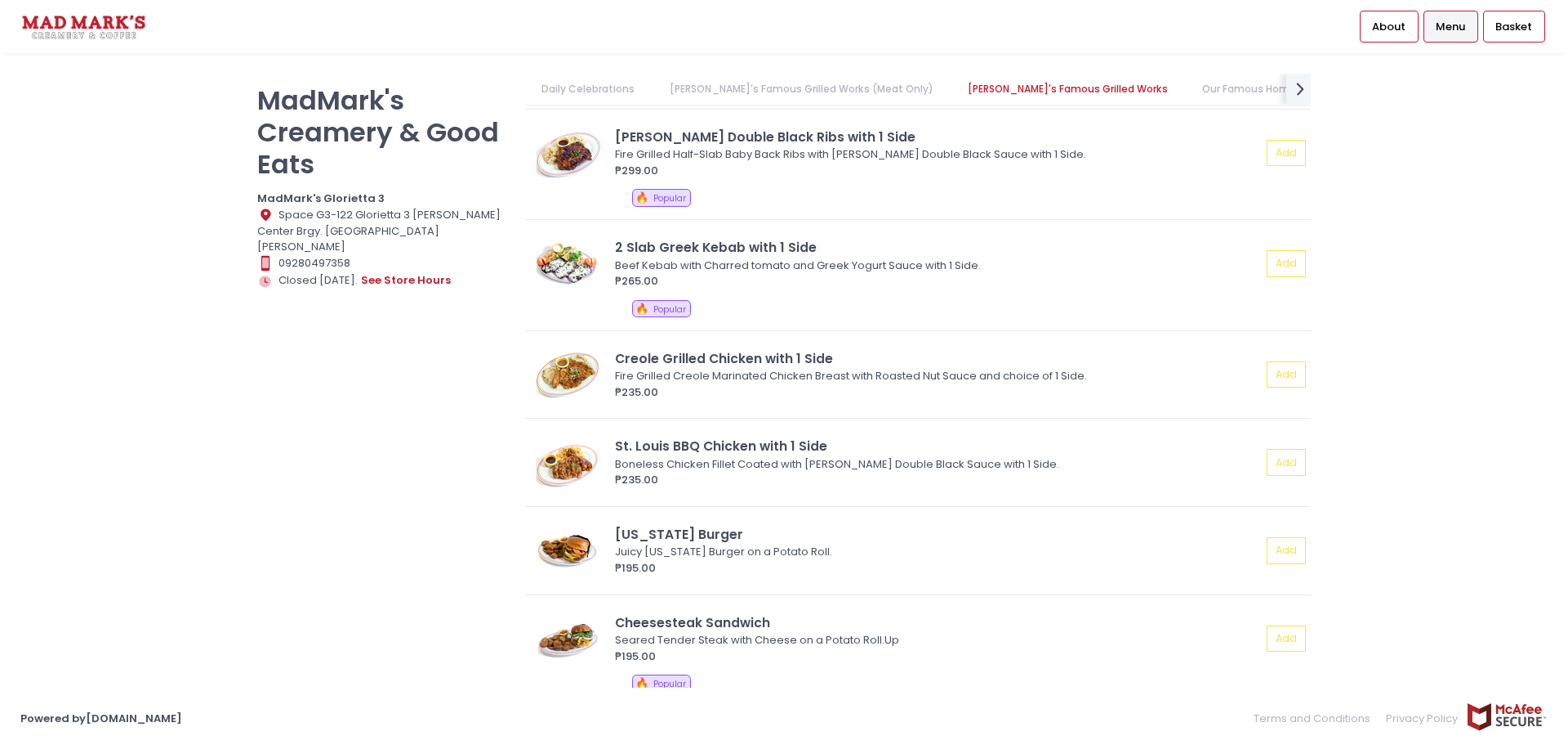
scroll to position [1173, 0]
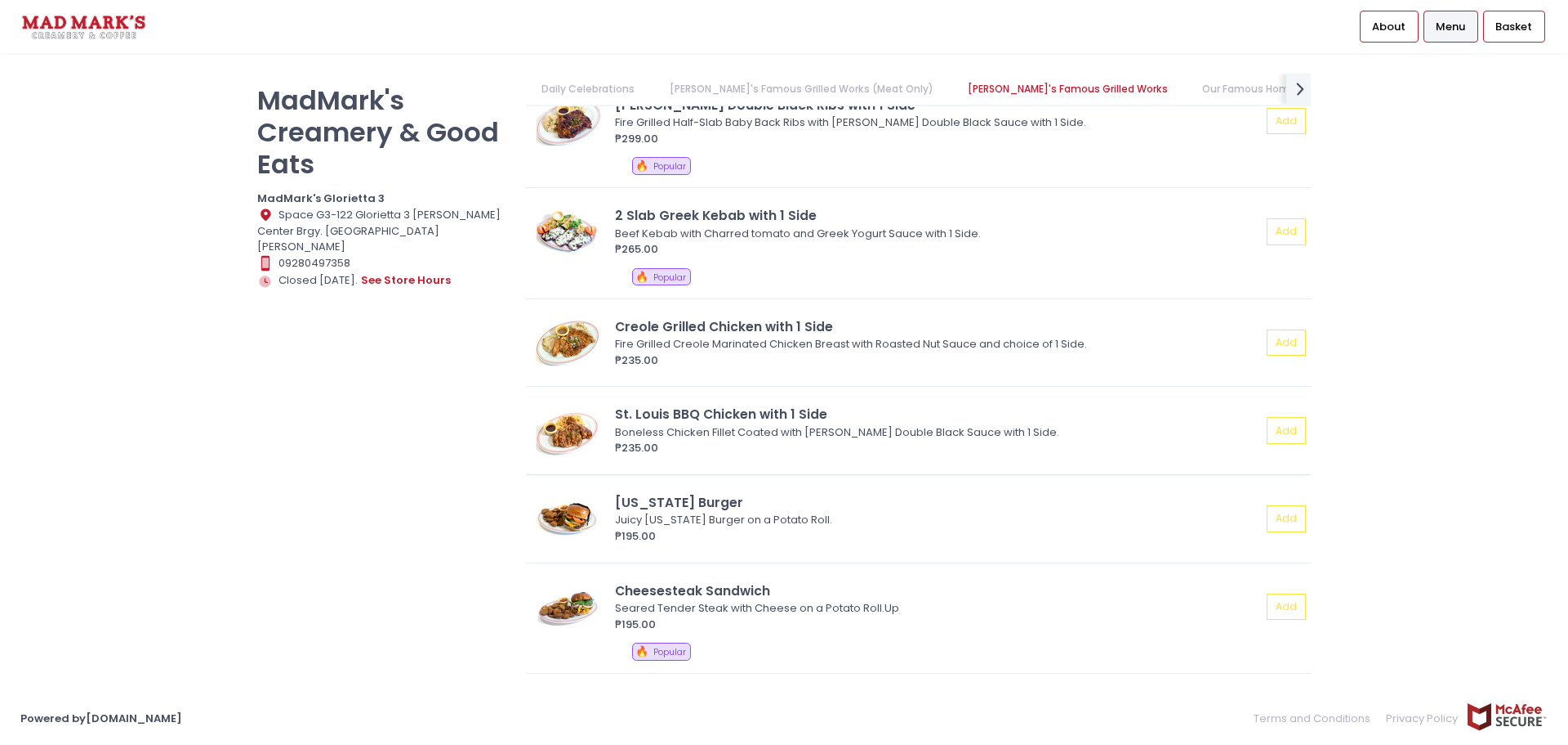
click at [568, 432] on img at bounding box center [567, 431] width 73 height 49
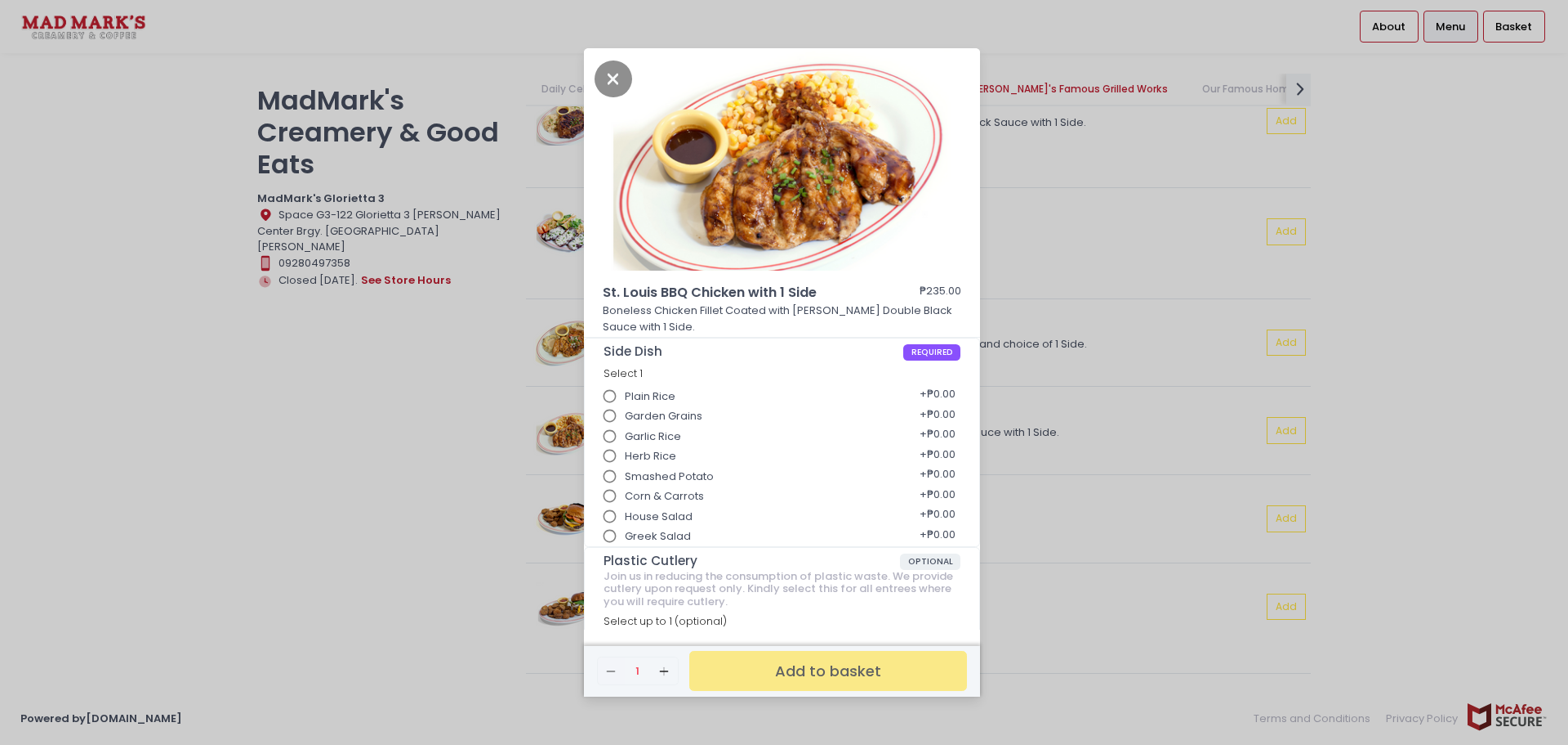
click at [1202, 135] on div "St. Louis BBQ Chicken with 1 Side ₱235.00 Boneless Chicken Fillet Coated with J…" at bounding box center [784, 372] width 1568 height 745
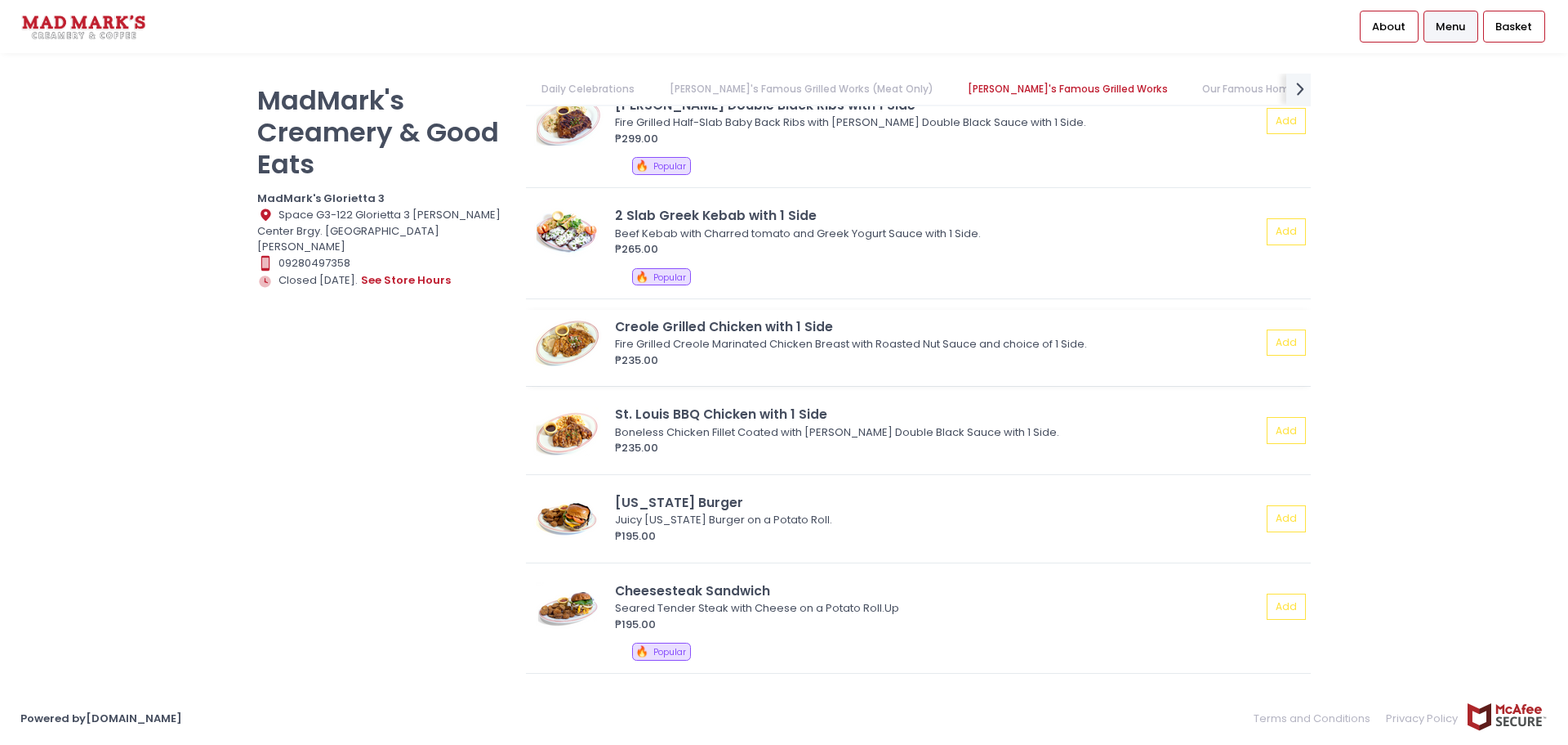
click at [536, 336] on img at bounding box center [567, 342] width 73 height 49
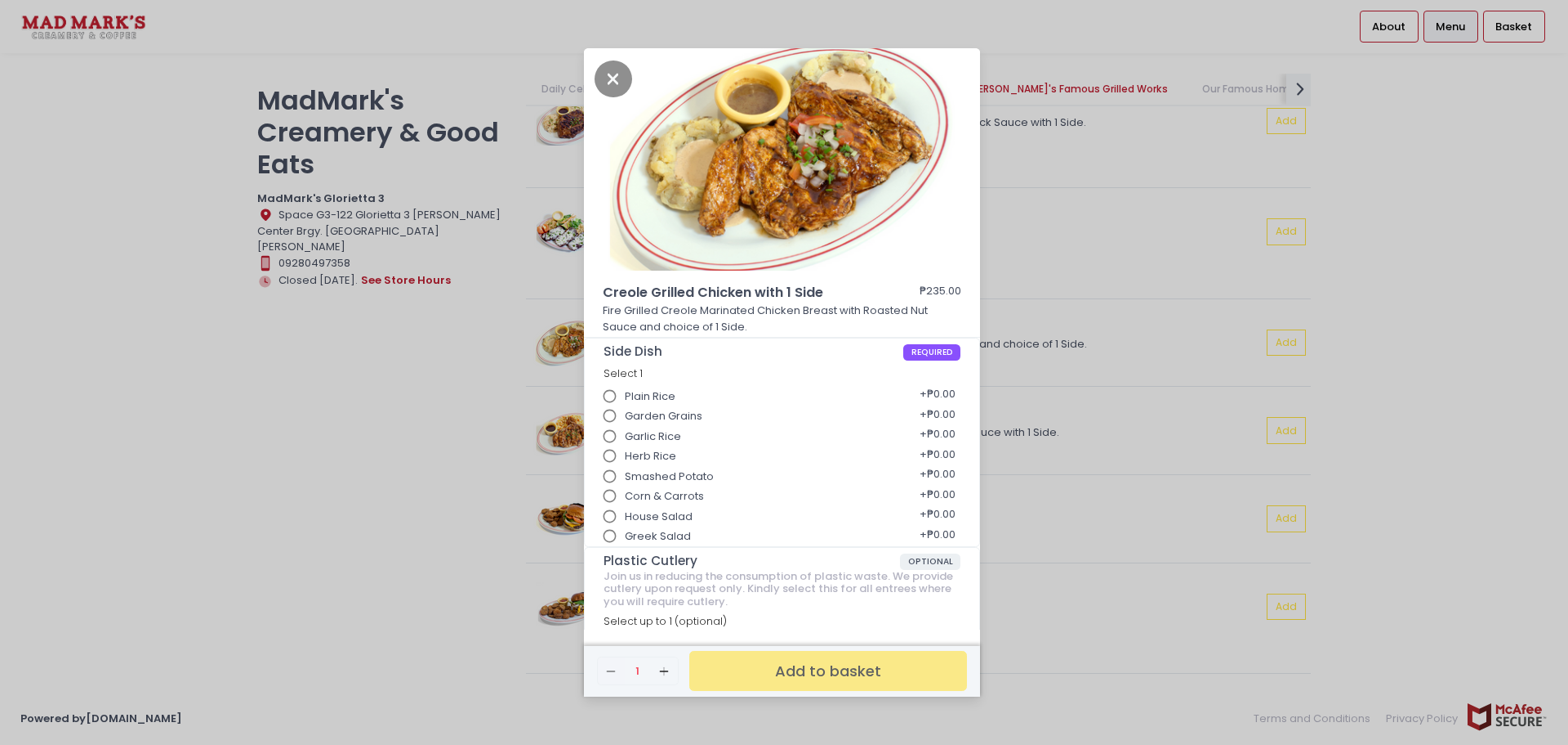
click at [1086, 193] on div "Creole Grilled Chicken with 1 Side ₱235.00 Fire Grilled Creole Marinated Chicke…" at bounding box center [784, 372] width 1568 height 745
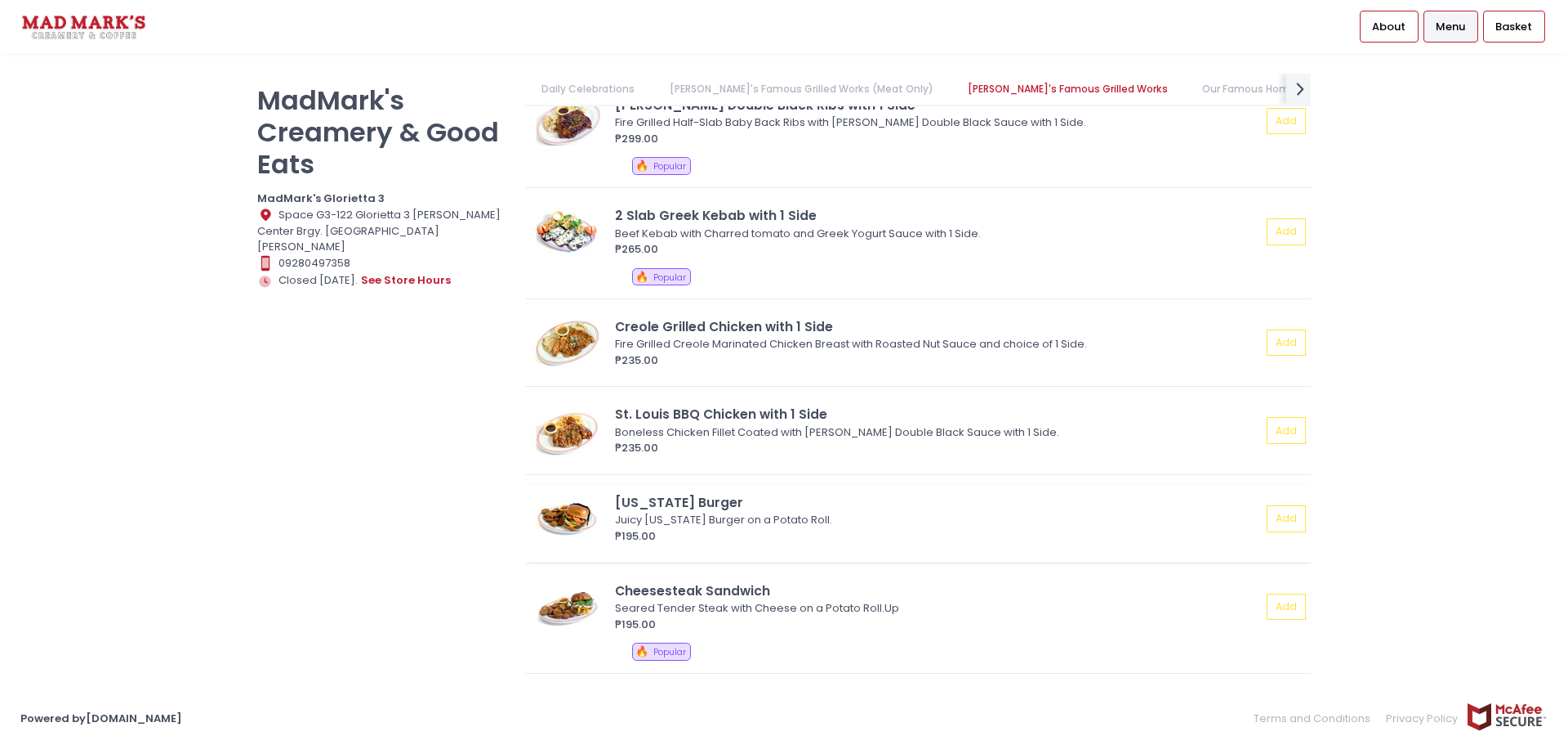
click at [570, 521] on img at bounding box center [567, 518] width 73 height 49
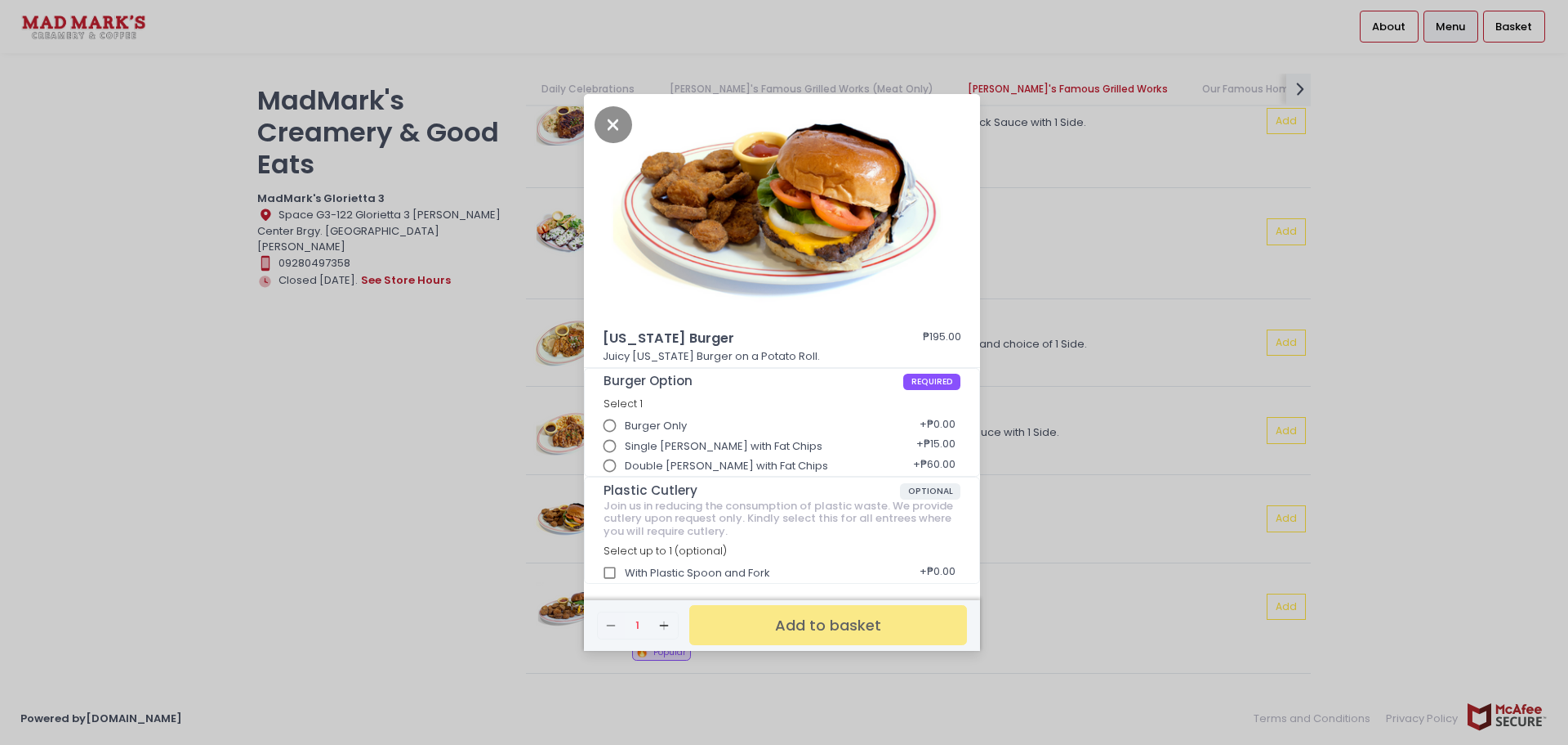
click at [1165, 418] on div "California Burger ₱195.00 Juicy California Burger on a Potato Roll. Burger Opti…" at bounding box center [784, 372] width 1568 height 745
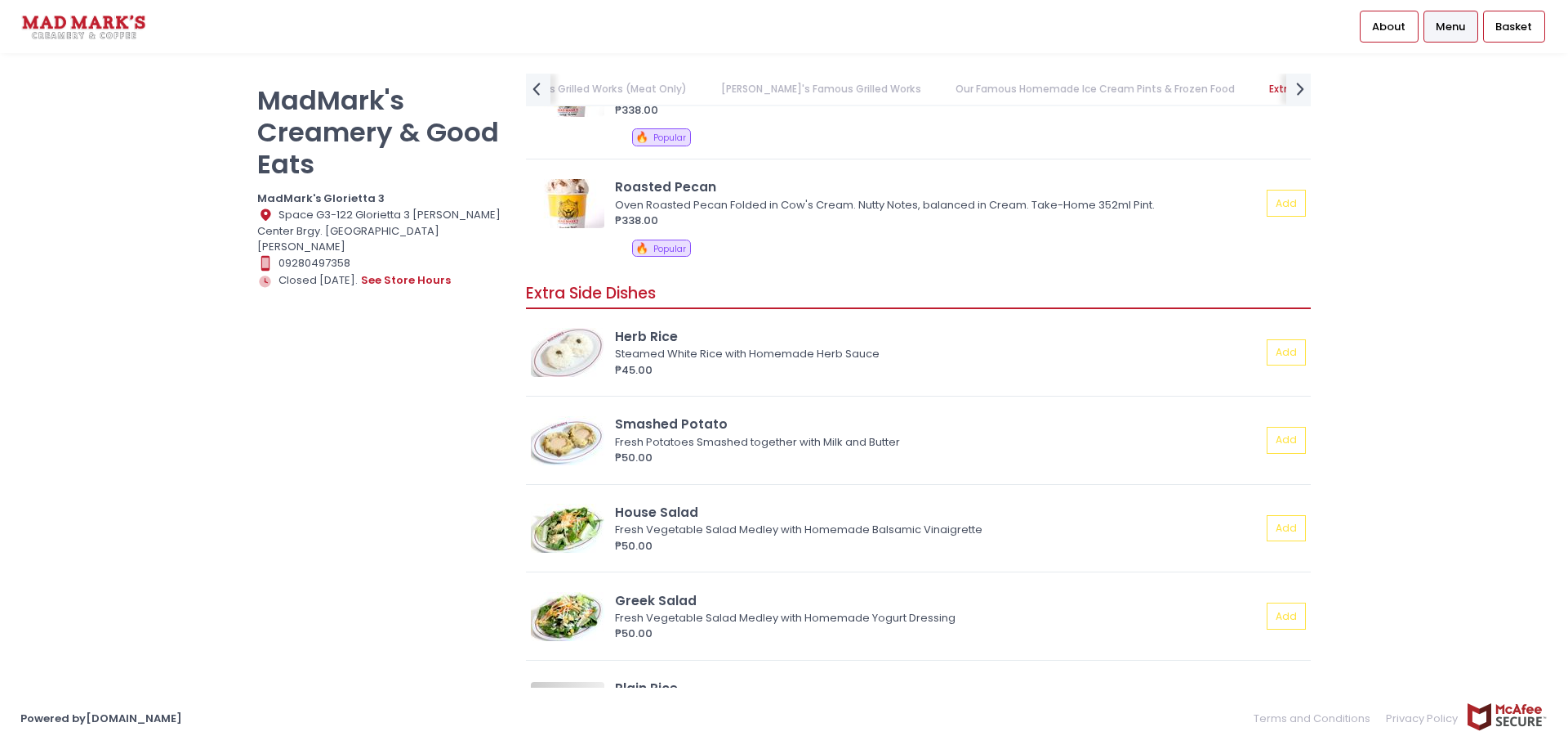
scroll to position [2608, 0]
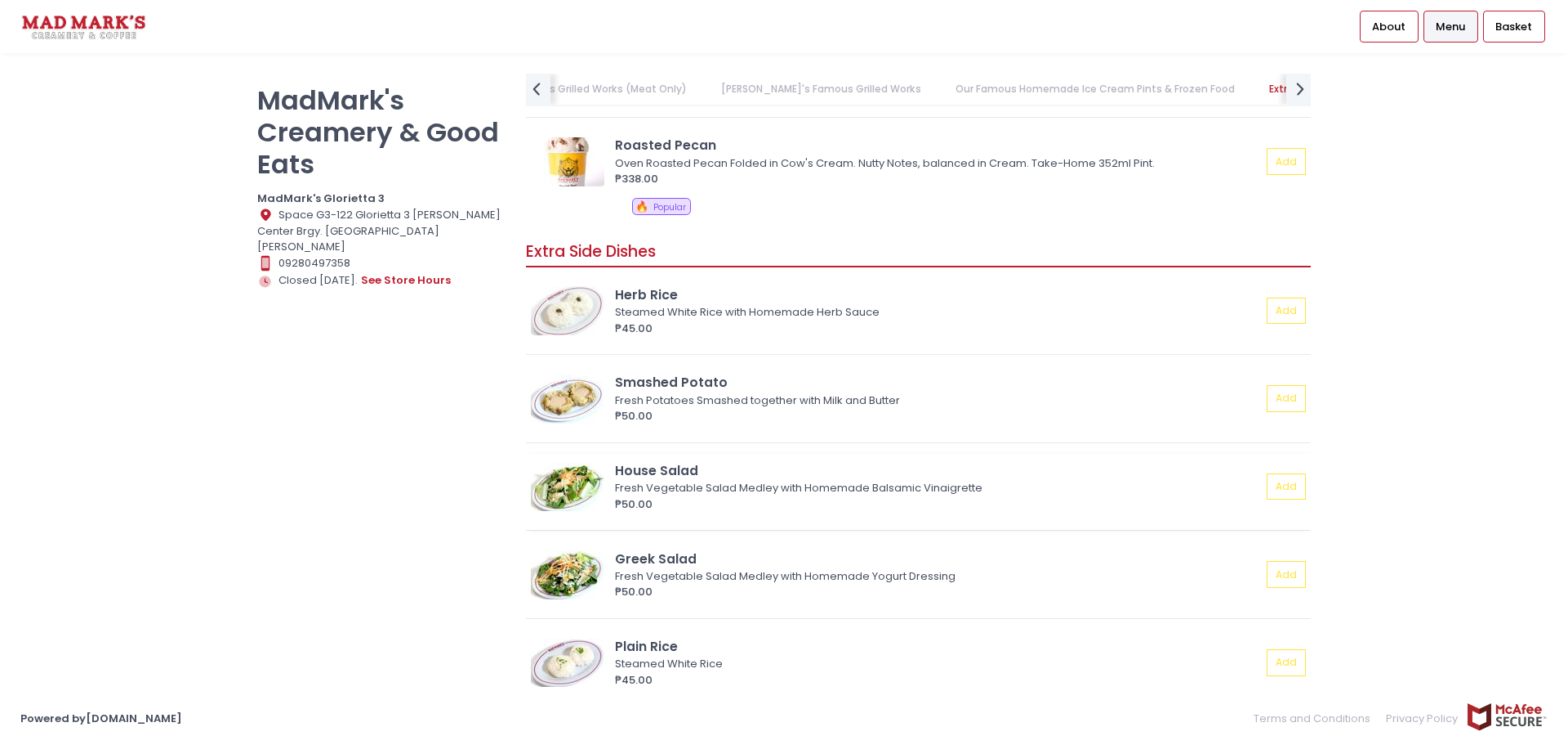
click at [564, 504] on img at bounding box center [567, 486] width 73 height 49
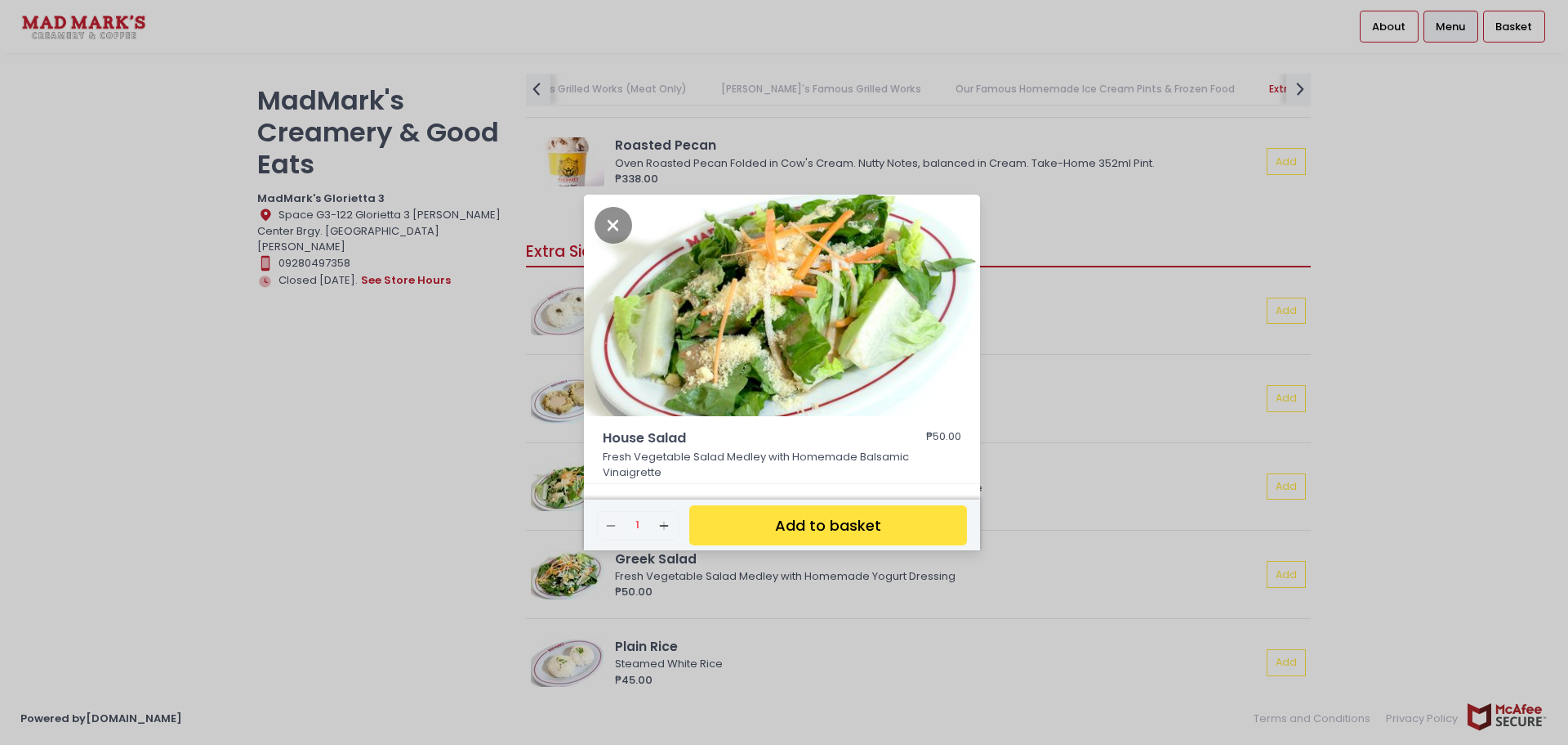
click at [1035, 344] on div "House Salad ₱50.00 Fresh Vegetable Salad Medley with Homemade Balsamic Vinaigre…" at bounding box center [784, 372] width 1568 height 745
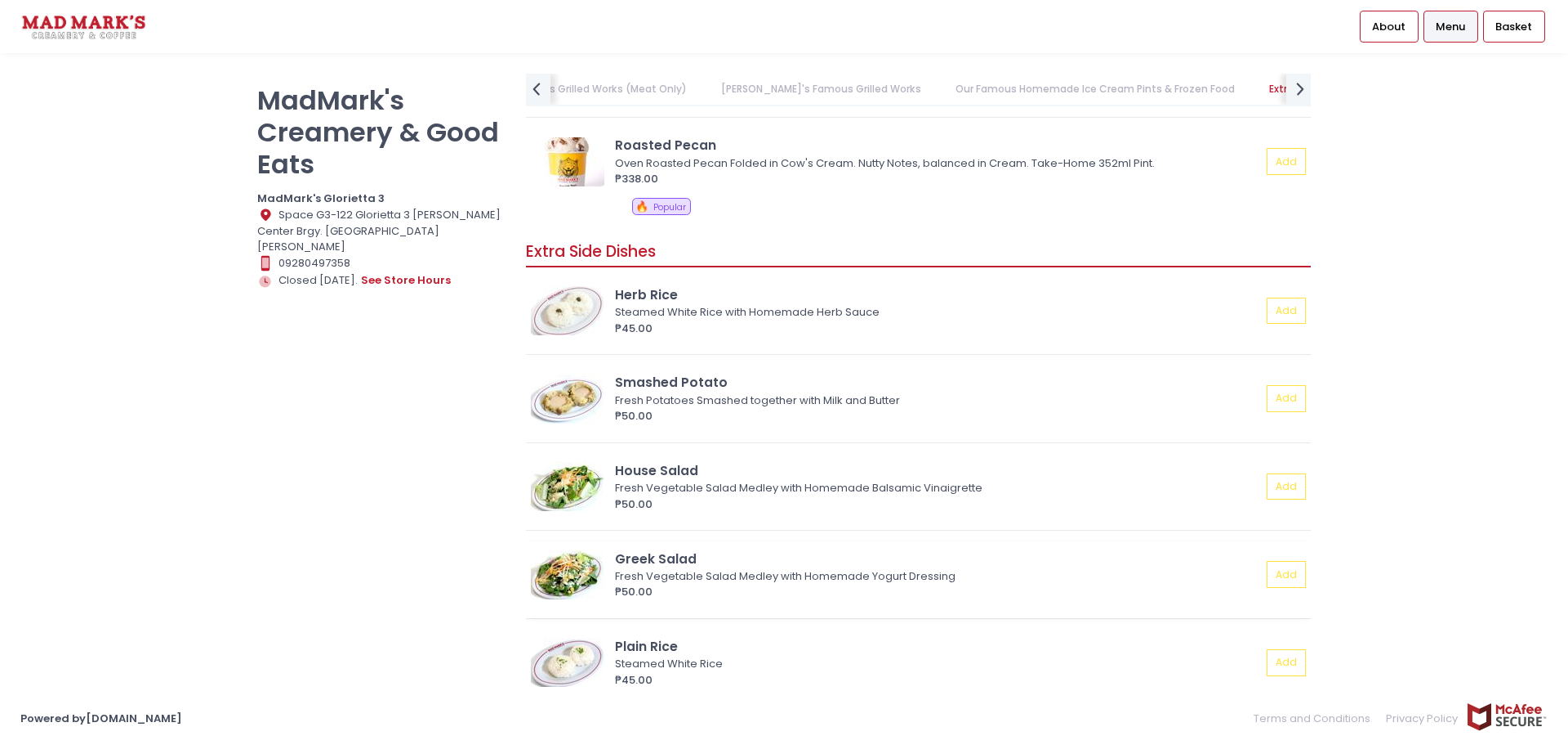
click at [550, 579] on img at bounding box center [567, 574] width 73 height 49
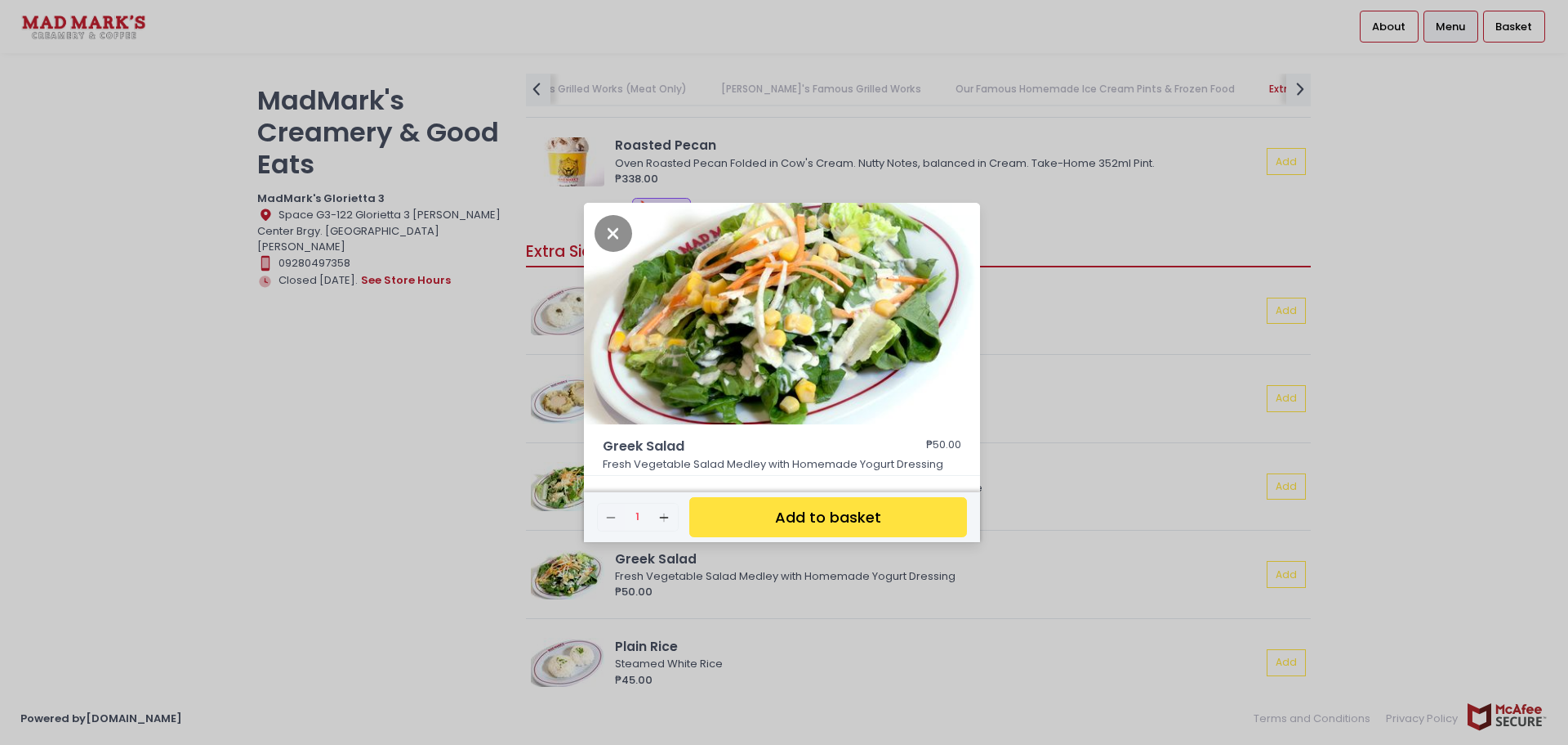
click at [1085, 360] on div "Greek Salad ₱50.00 Fresh Vegetable Salad Medley with Homemade Yogurt Dressing R…" at bounding box center [784, 372] width 1568 height 745
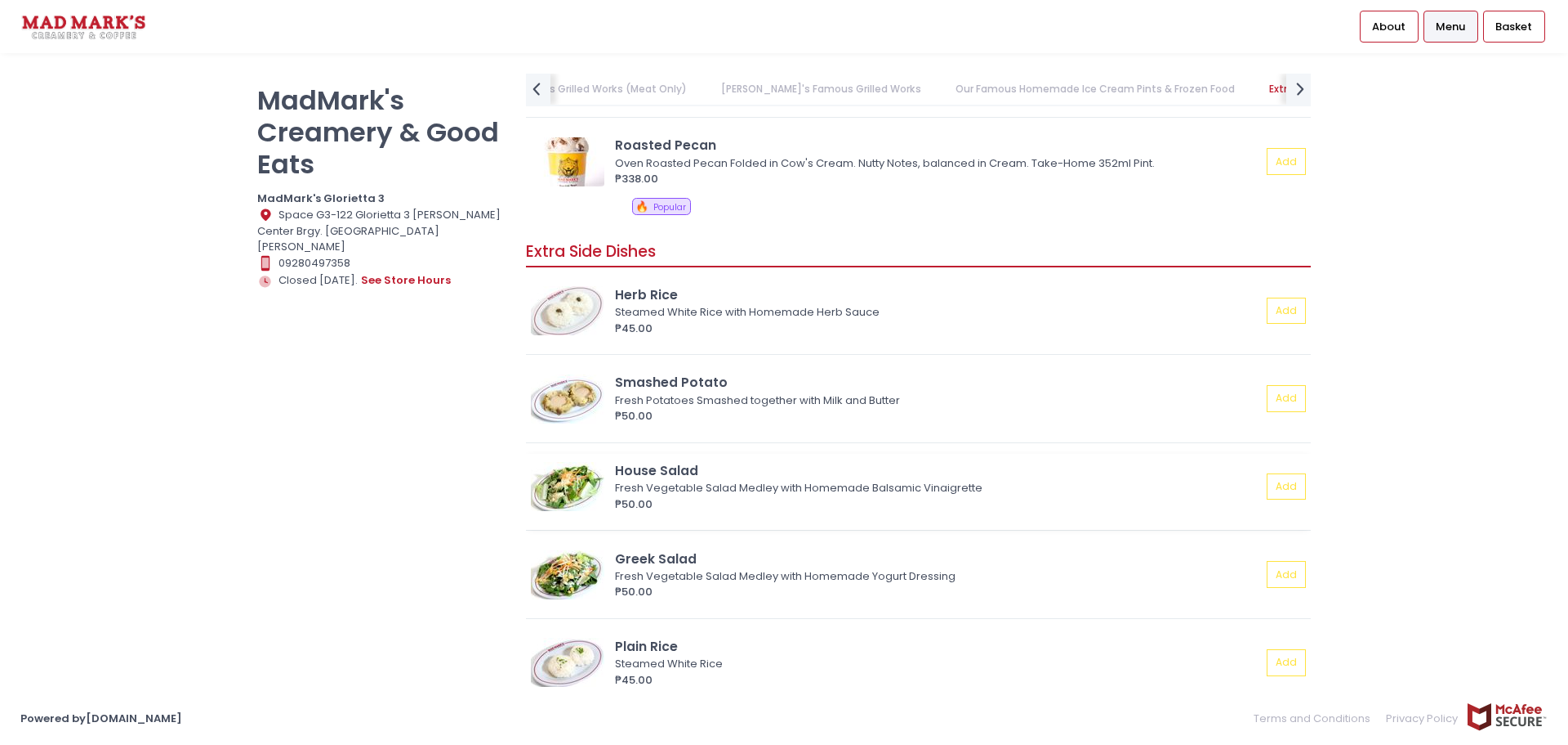
click at [577, 480] on img at bounding box center [567, 486] width 73 height 49
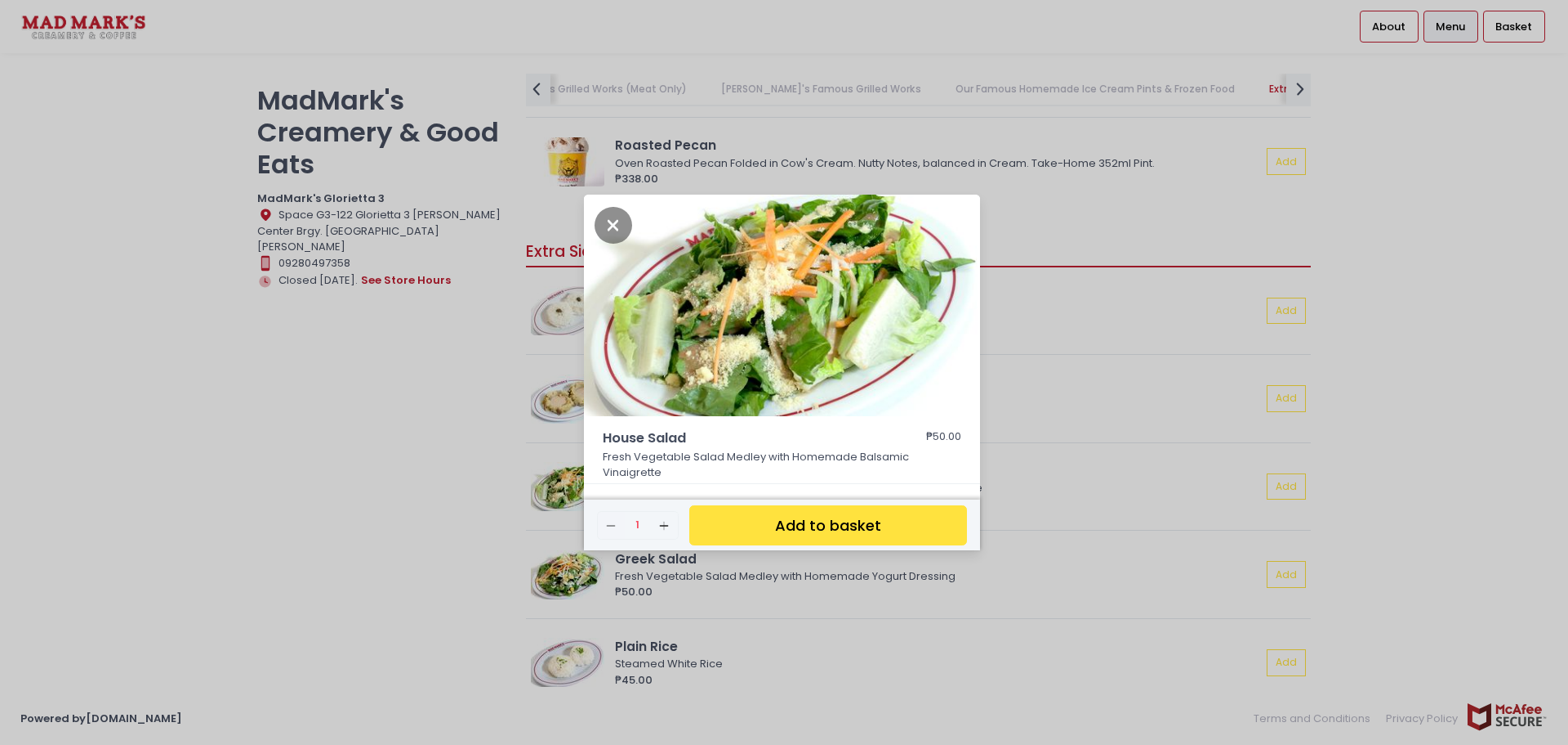
click at [460, 499] on div "House Salad ₱50.00 Fresh Vegetable Salad Medley with Homemade Balsamic Vinaigre…" at bounding box center [784, 372] width 1568 height 745
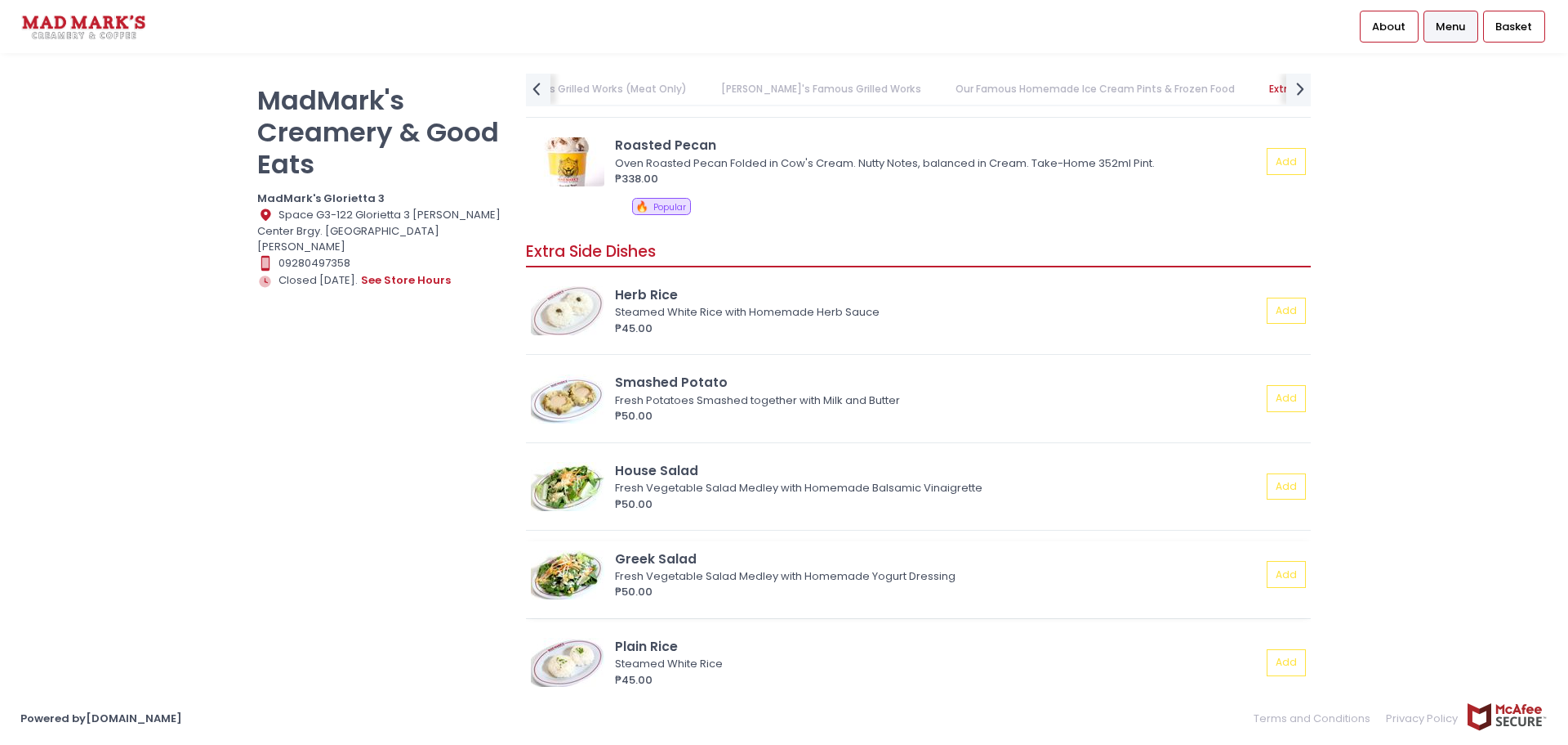
click at [560, 573] on img at bounding box center [567, 574] width 73 height 49
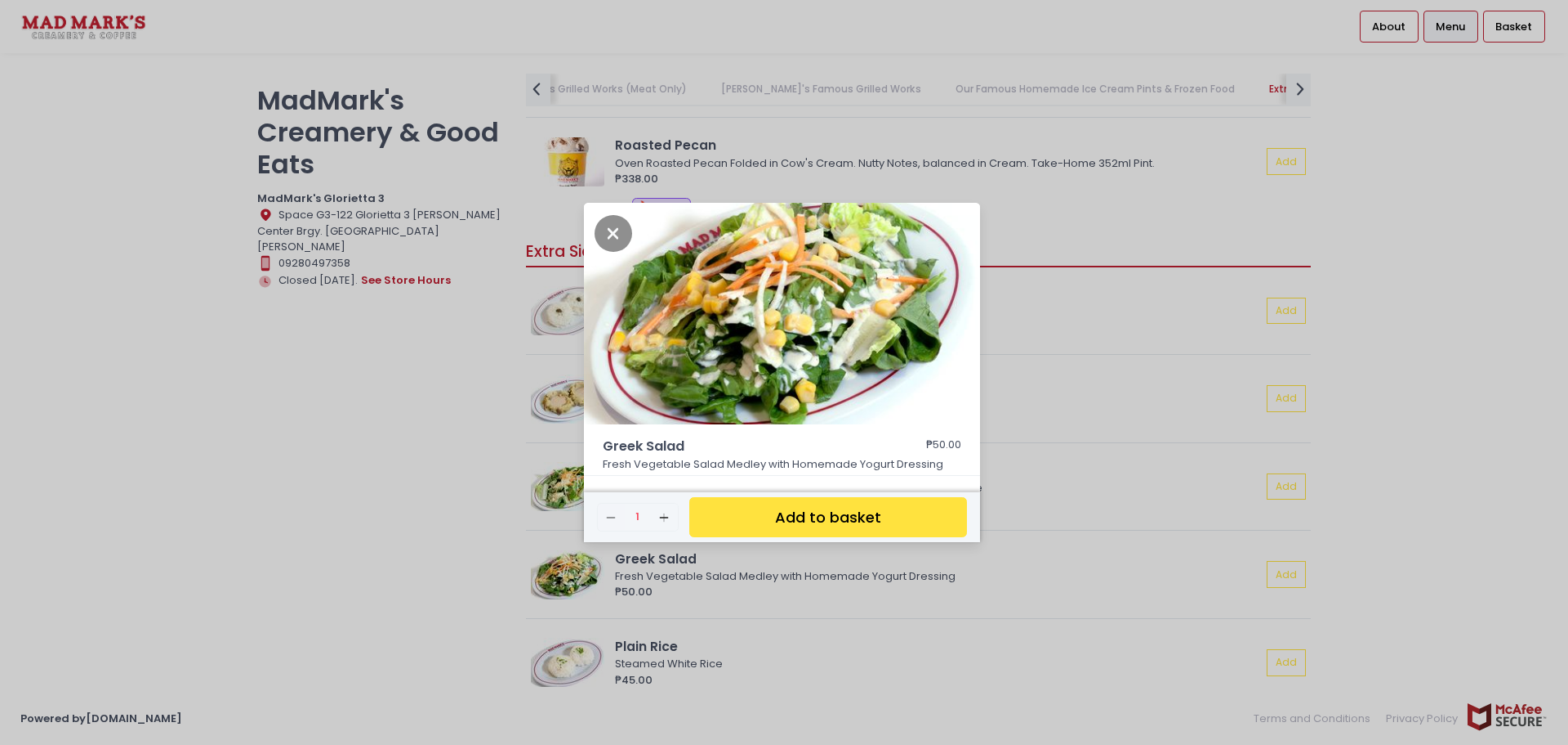
click at [1108, 384] on div "Greek Salad ₱50.00 Fresh Vegetable Salad Medley with Homemade Yogurt Dressing R…" at bounding box center [784, 372] width 1568 height 745
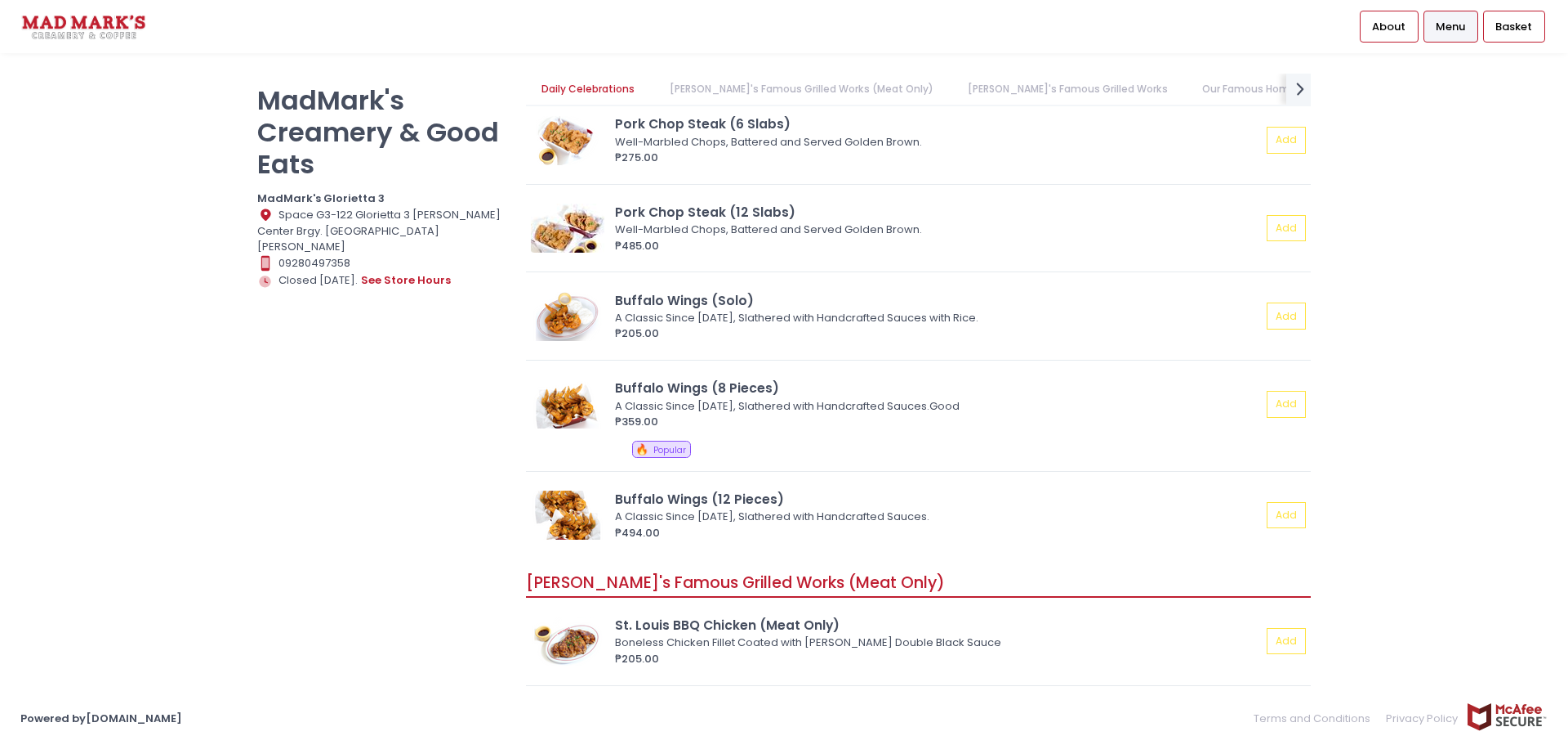
scroll to position [0, 0]
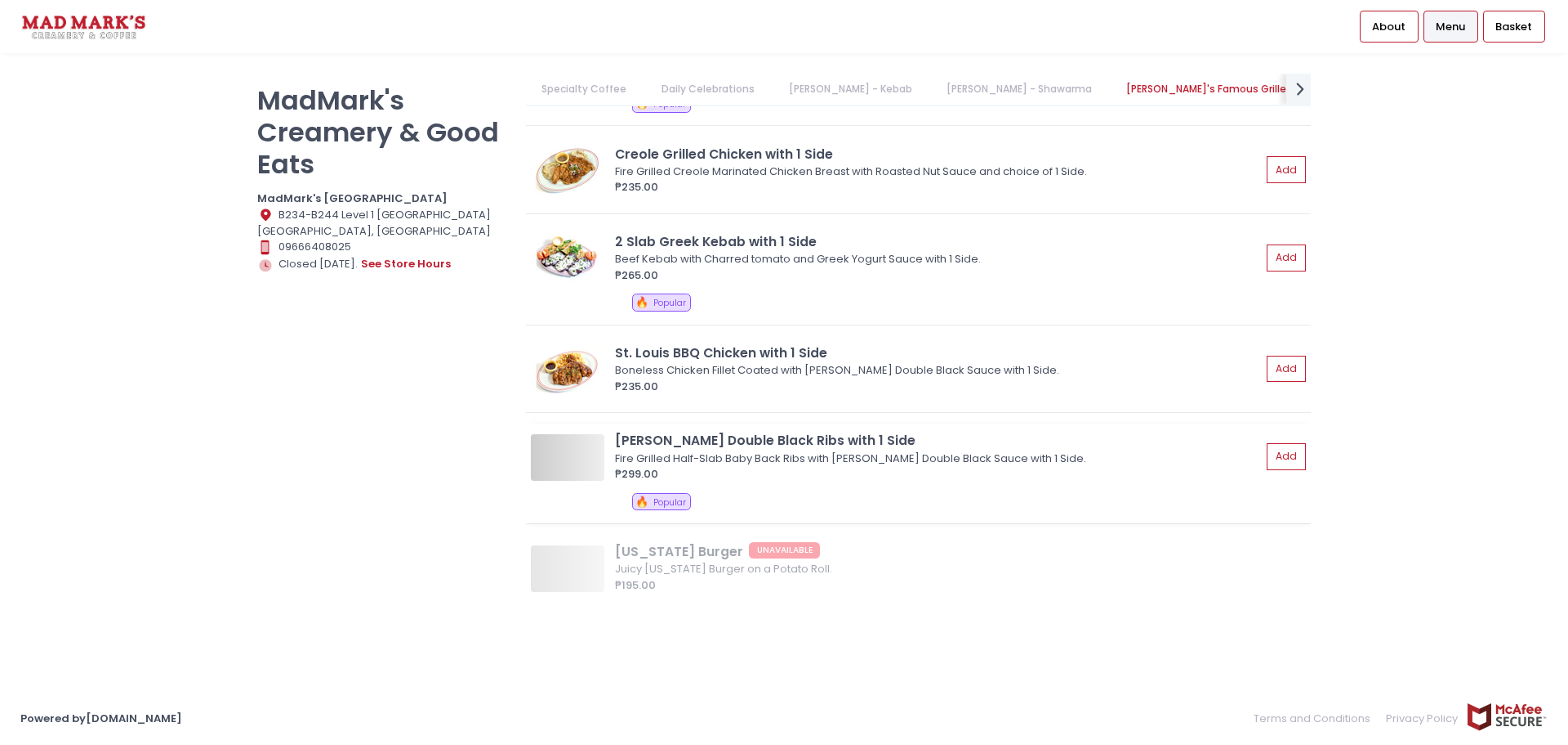
scroll to position [2044, 0]
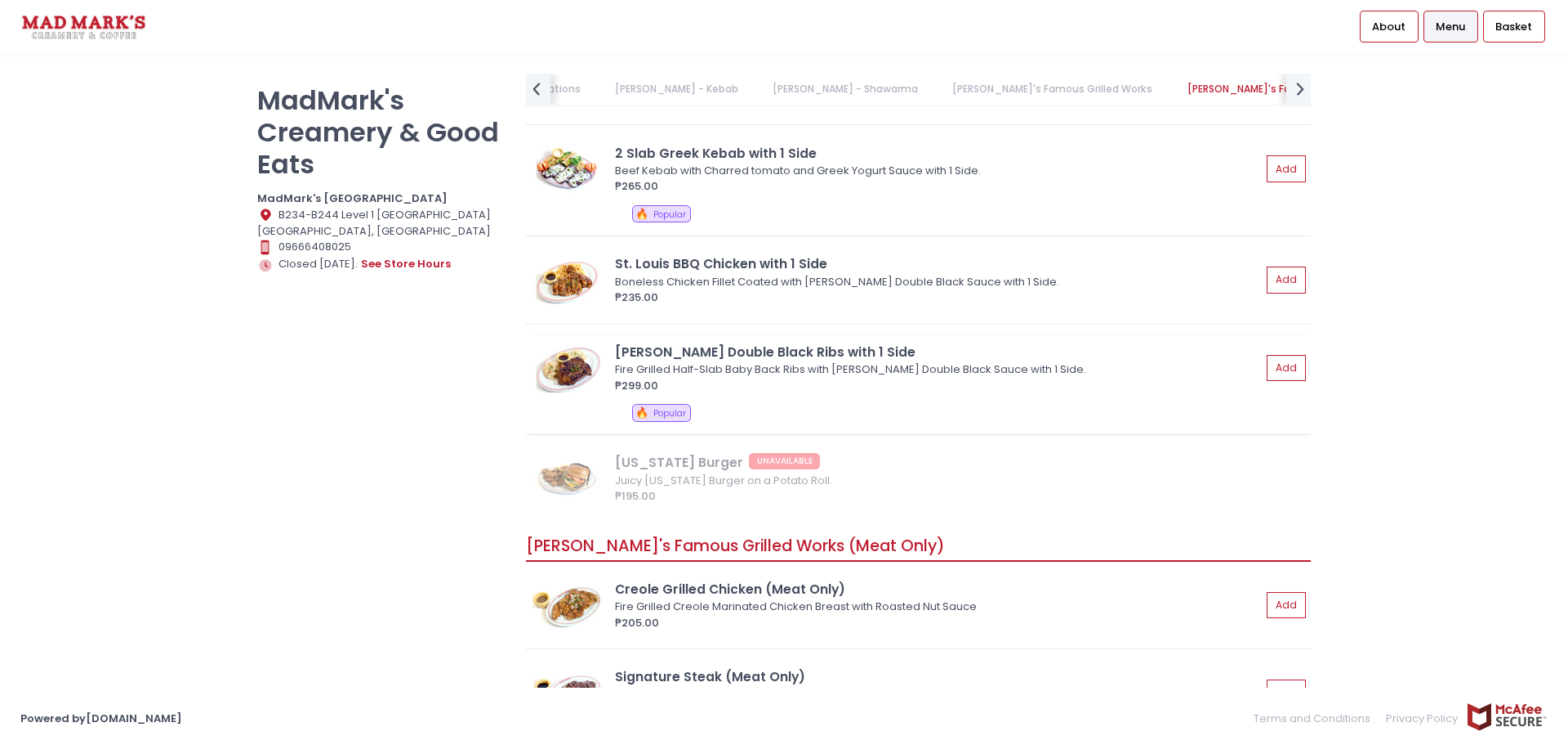
click at [748, 354] on div "[PERSON_NAME] Double Black Ribs with 1 Side" at bounding box center [938, 352] width 646 height 19
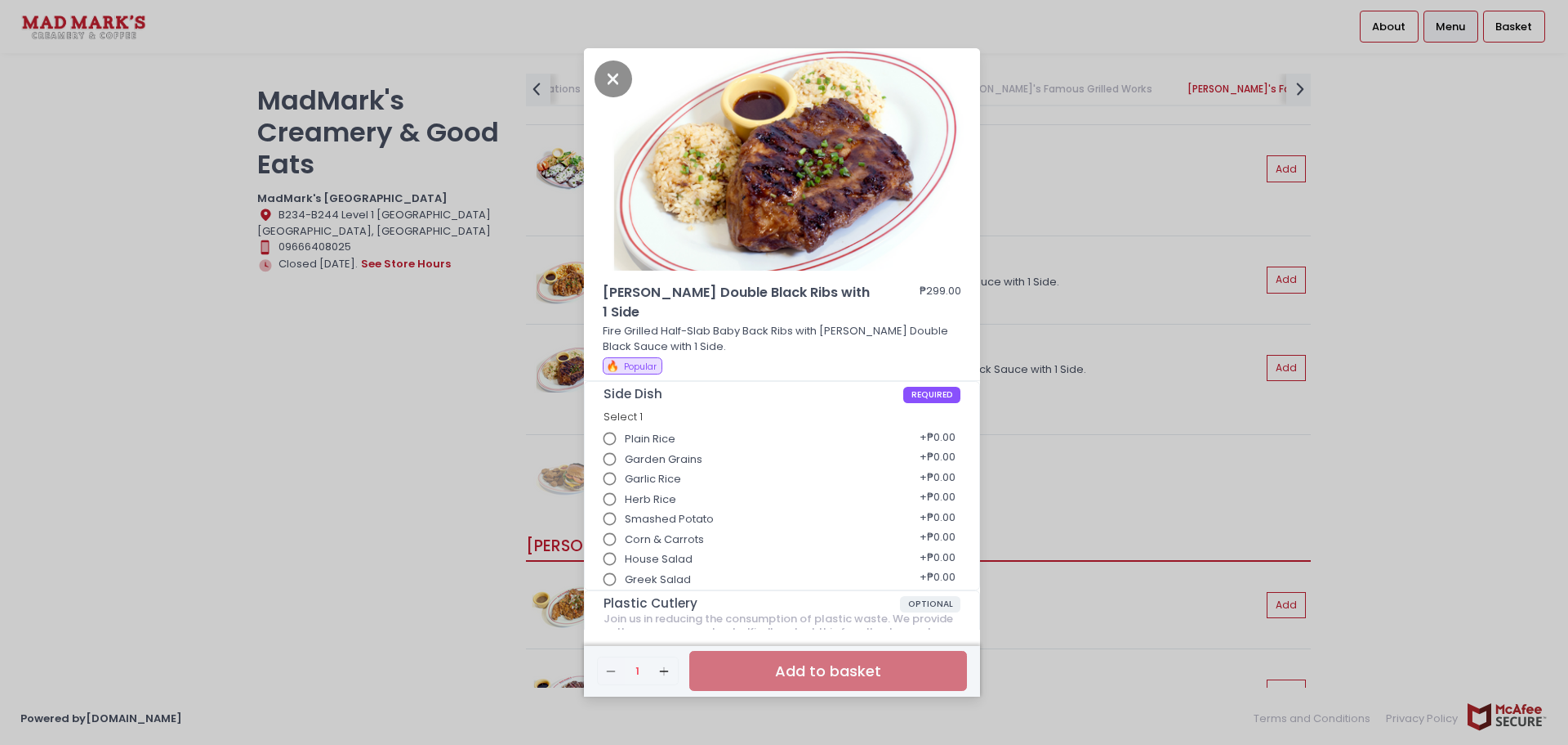
click at [453, 442] on div "[PERSON_NAME] Double Black Ribs with 1 Side ₱299.00 Fire Grilled Half-Slab Baby…" at bounding box center [784, 372] width 1568 height 745
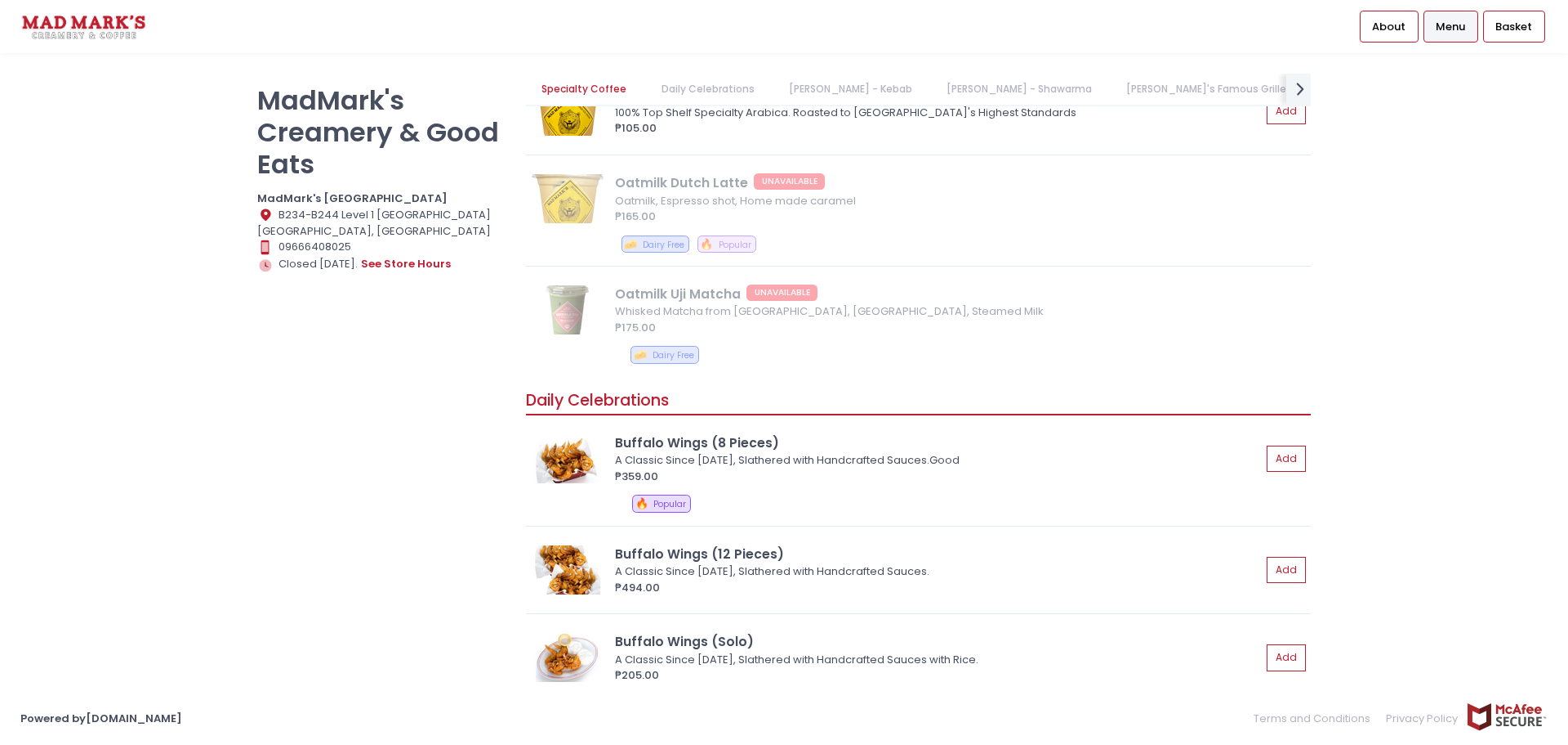
scroll to position [0, 0]
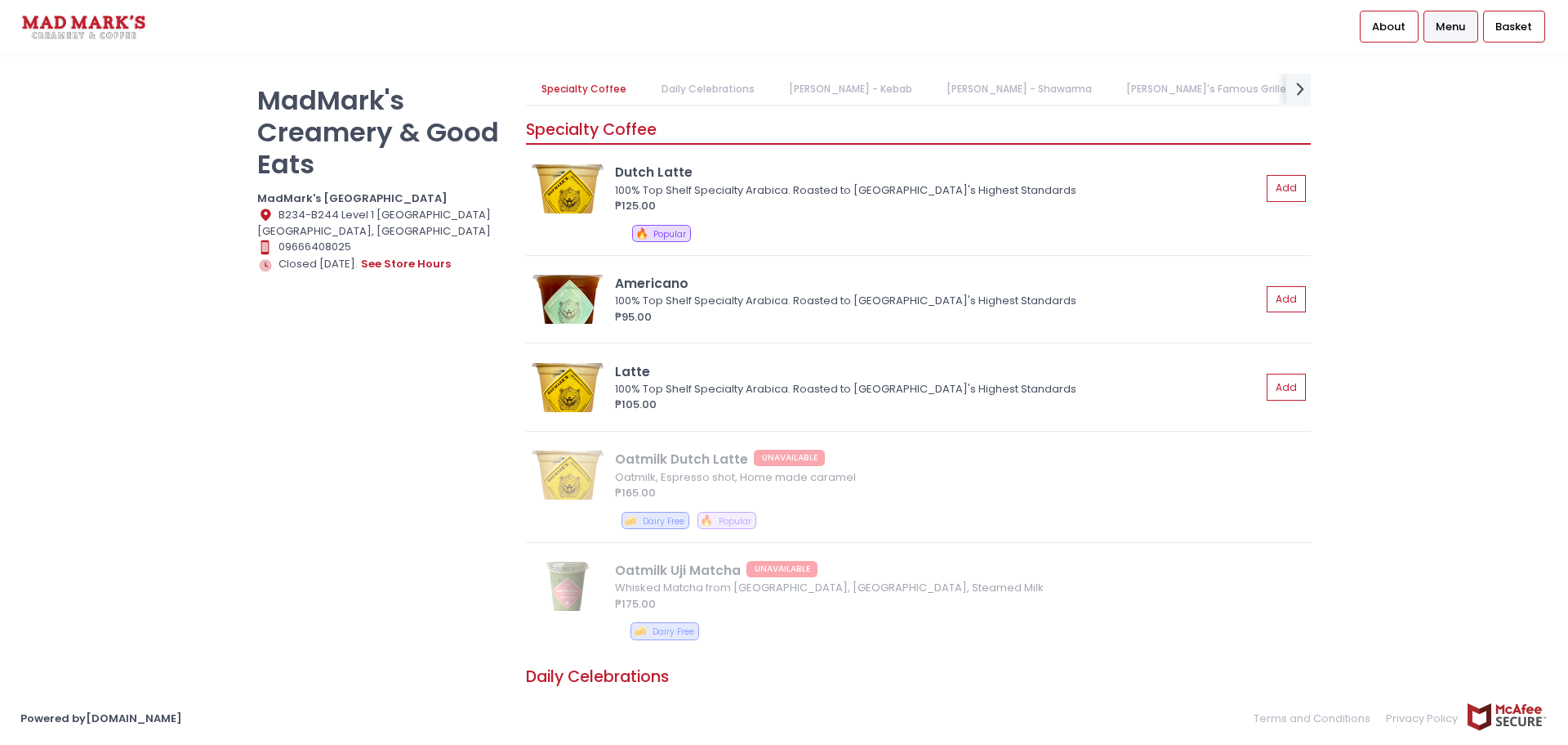
click at [683, 88] on link "Daily Celebrations" at bounding box center [707, 88] width 125 height 31
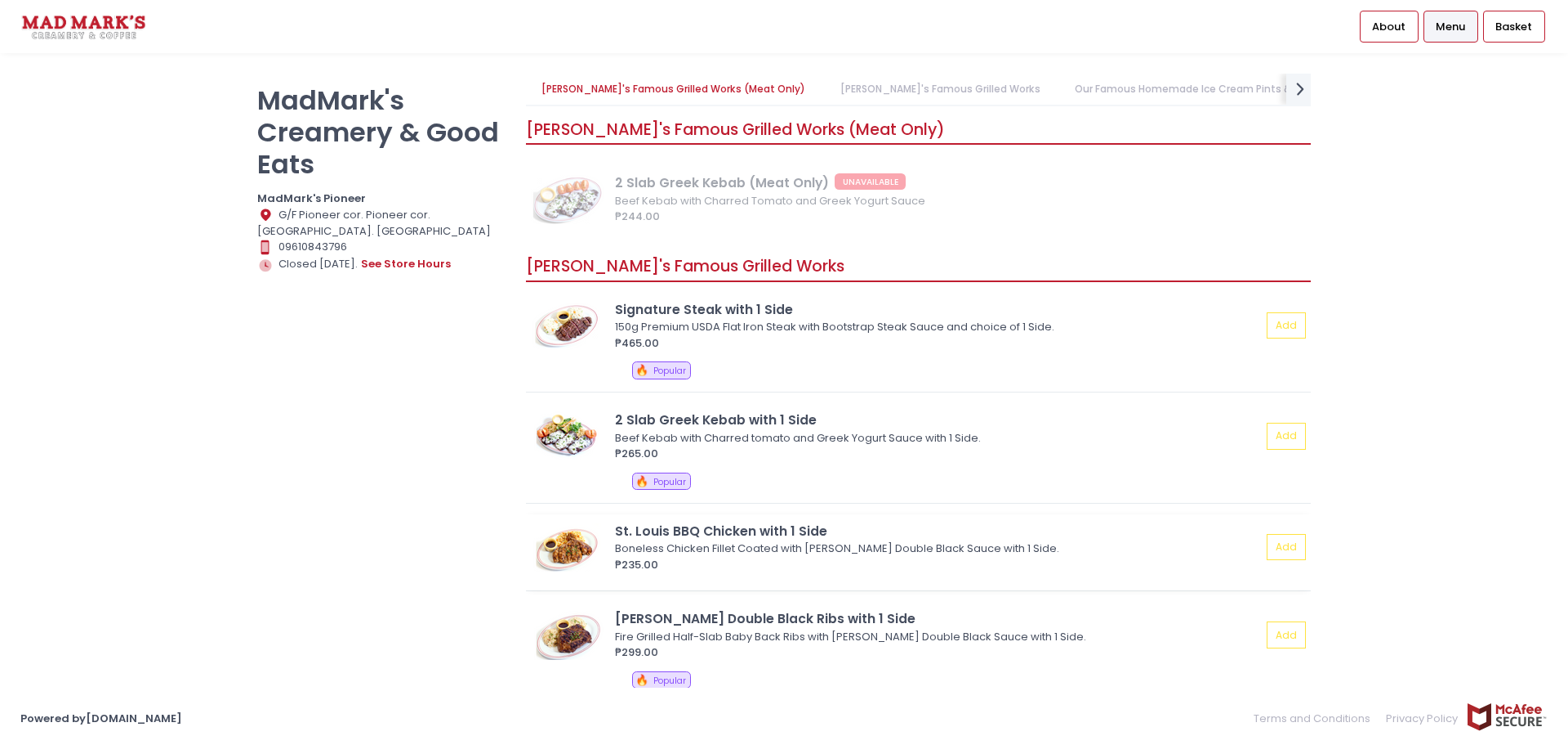
scroll to position [0, 122]
